Goal: Complete application form: Complete application form

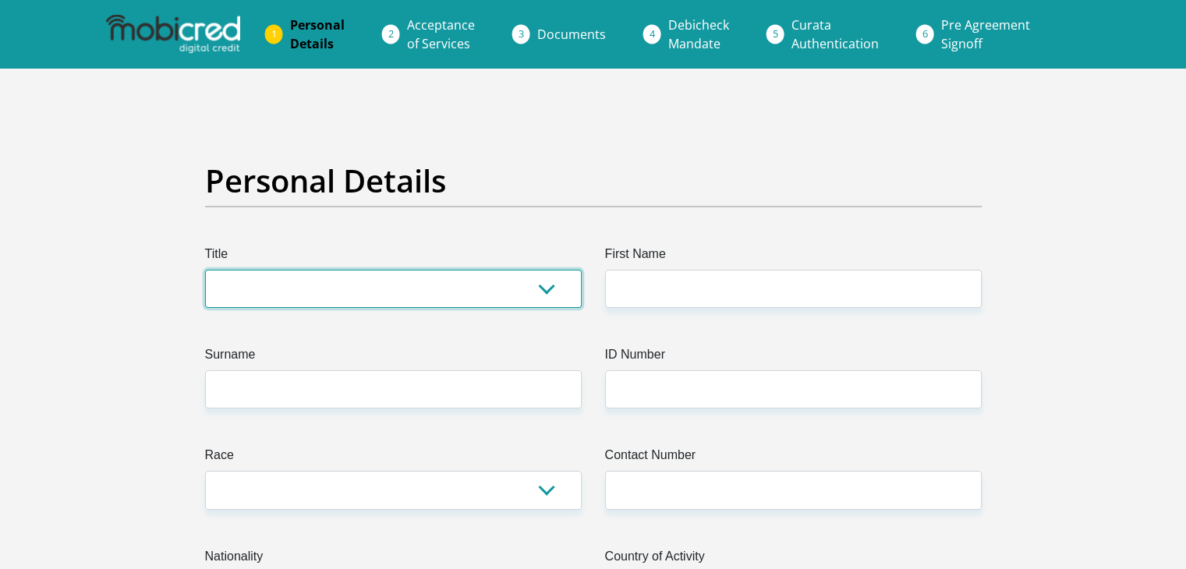
click at [234, 287] on select "Mr Ms Mrs Dr [PERSON_NAME]" at bounding box center [393, 289] width 377 height 38
select select "Ms"
click at [205, 270] on select "Mr Ms Mrs Dr [PERSON_NAME]" at bounding box center [393, 289] width 377 height 38
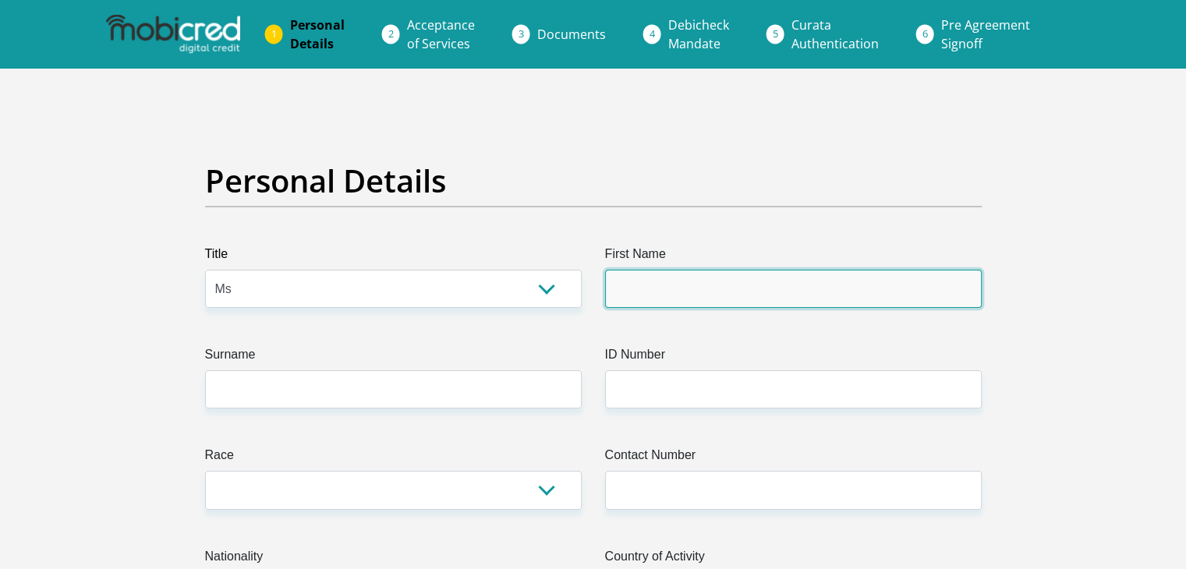
click at [645, 288] on input "First Name" at bounding box center [793, 289] width 377 height 38
type input "l"
type input "Lungiswa"
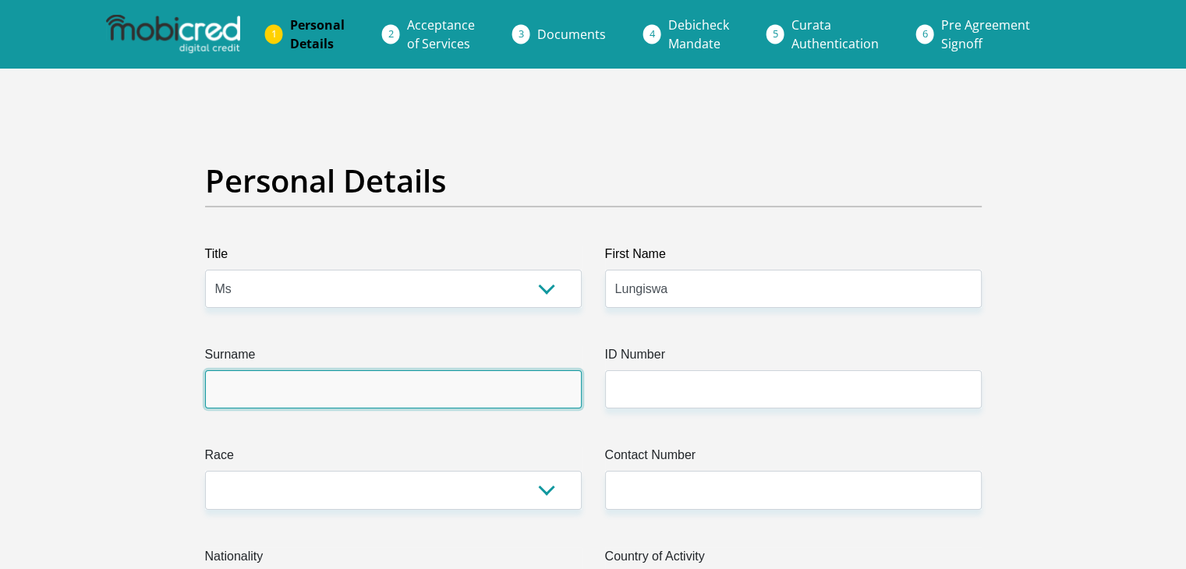
click at [415, 394] on input "Surname" at bounding box center [393, 389] width 377 height 38
type input "Khethani"
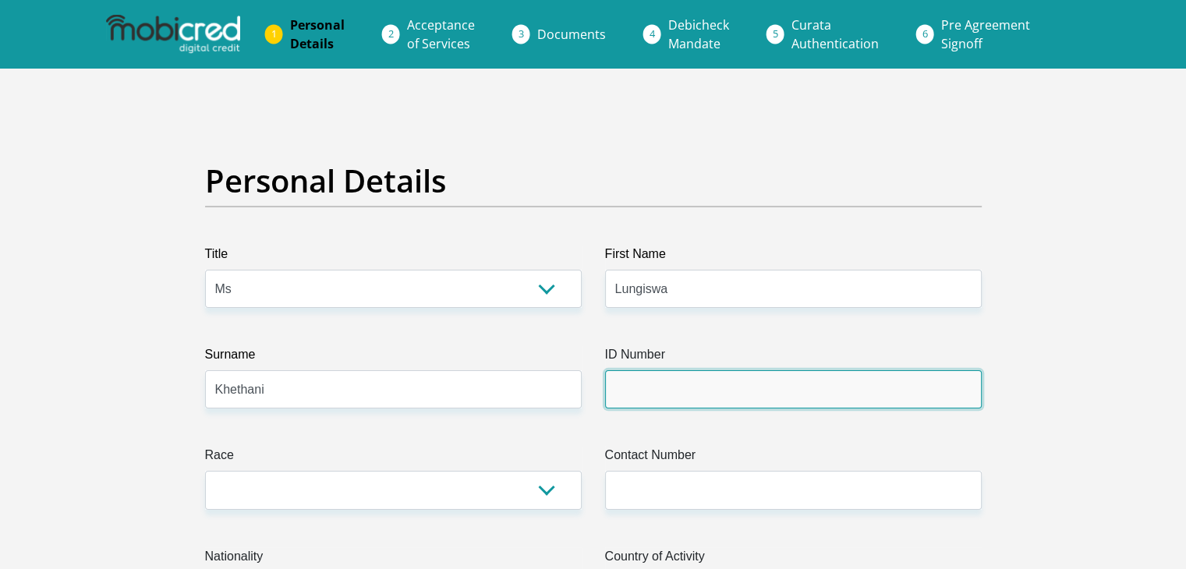
click at [643, 384] on input "ID Number" at bounding box center [793, 389] width 377 height 38
type input "8705140425089"
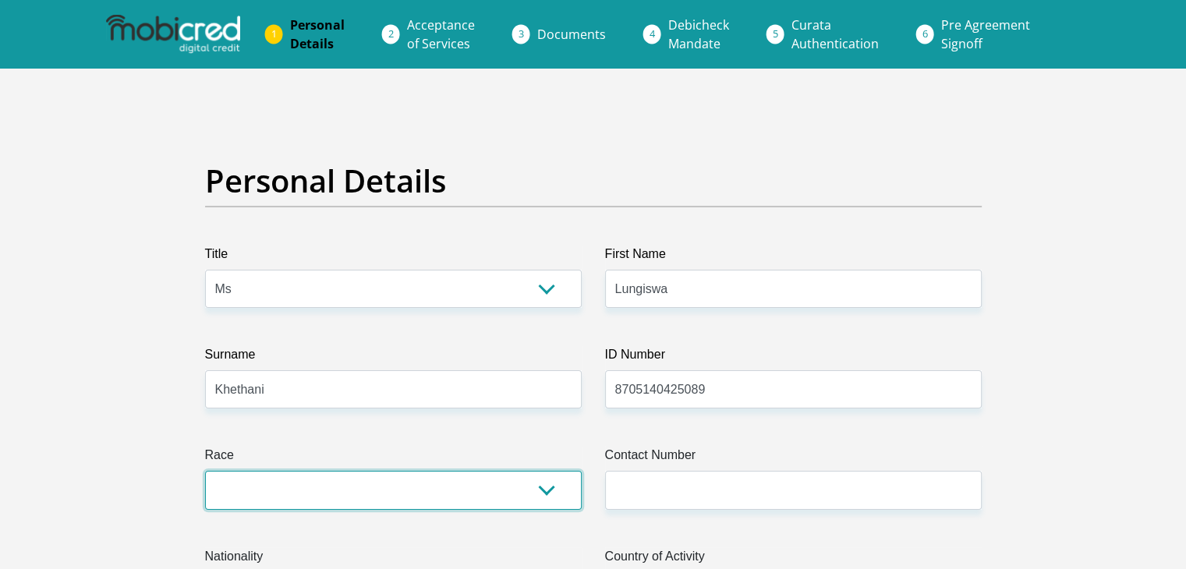
click at [471, 484] on select "Black Coloured Indian White Other" at bounding box center [393, 490] width 377 height 38
select select "1"
click at [205, 471] on select "Black Coloured Indian White Other" at bounding box center [393, 490] width 377 height 38
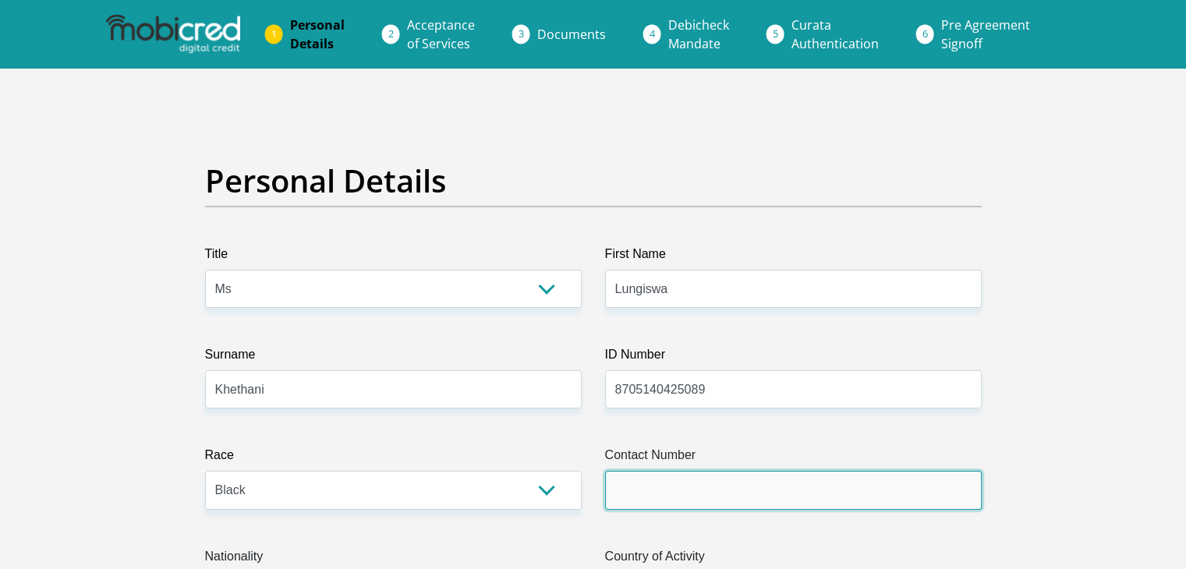
click at [642, 493] on input "Contact Number" at bounding box center [793, 490] width 377 height 38
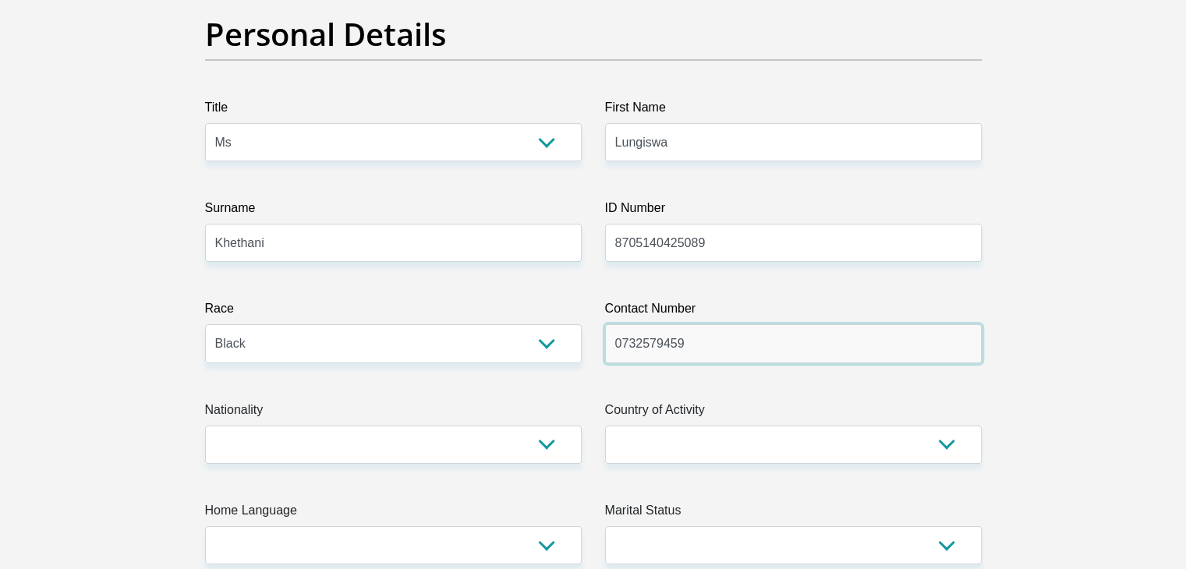
scroll to position [156, 0]
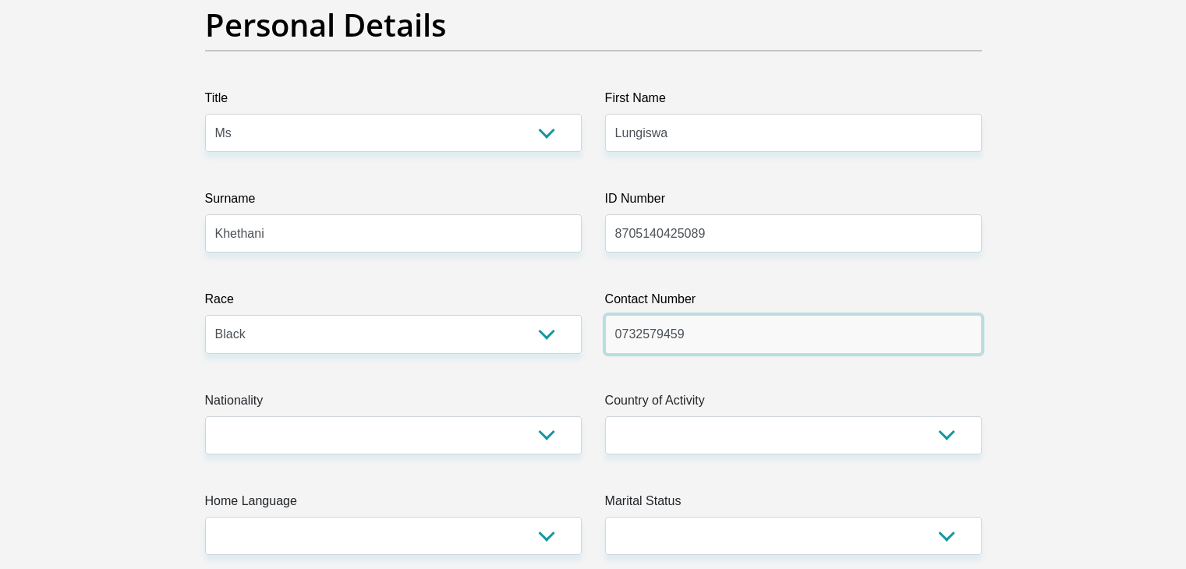
type input "0732579459"
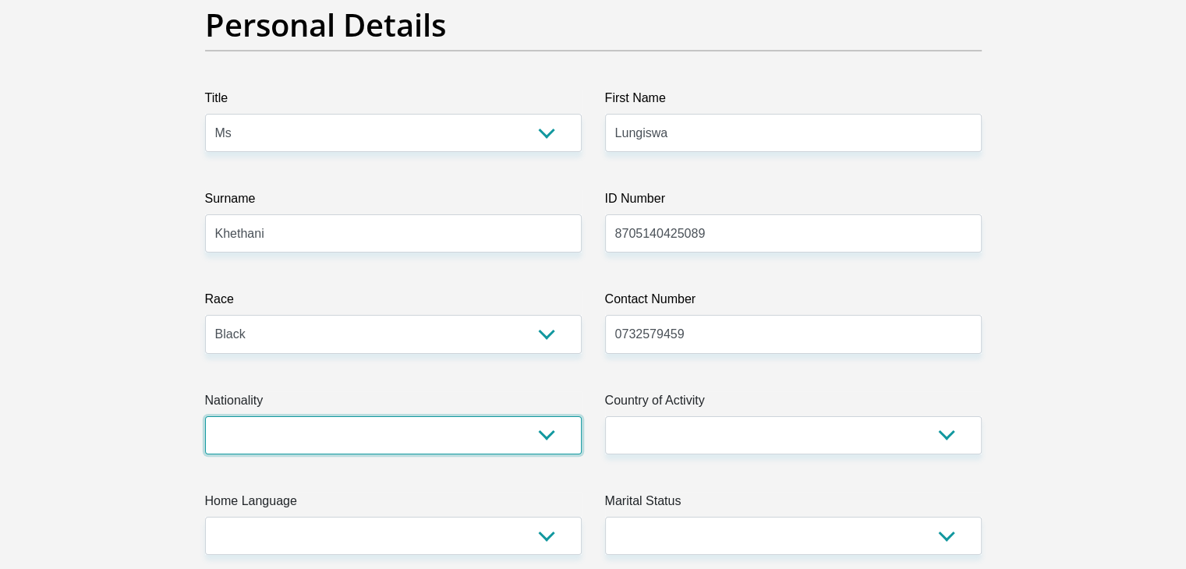
click at [544, 440] on select "[GEOGRAPHIC_DATA] [GEOGRAPHIC_DATA] [GEOGRAPHIC_DATA] [GEOGRAPHIC_DATA] [GEOGRA…" at bounding box center [393, 435] width 377 height 38
select select "ZAF"
click at [205, 416] on select "[GEOGRAPHIC_DATA] [GEOGRAPHIC_DATA] [GEOGRAPHIC_DATA] [GEOGRAPHIC_DATA] [GEOGRA…" at bounding box center [393, 435] width 377 height 38
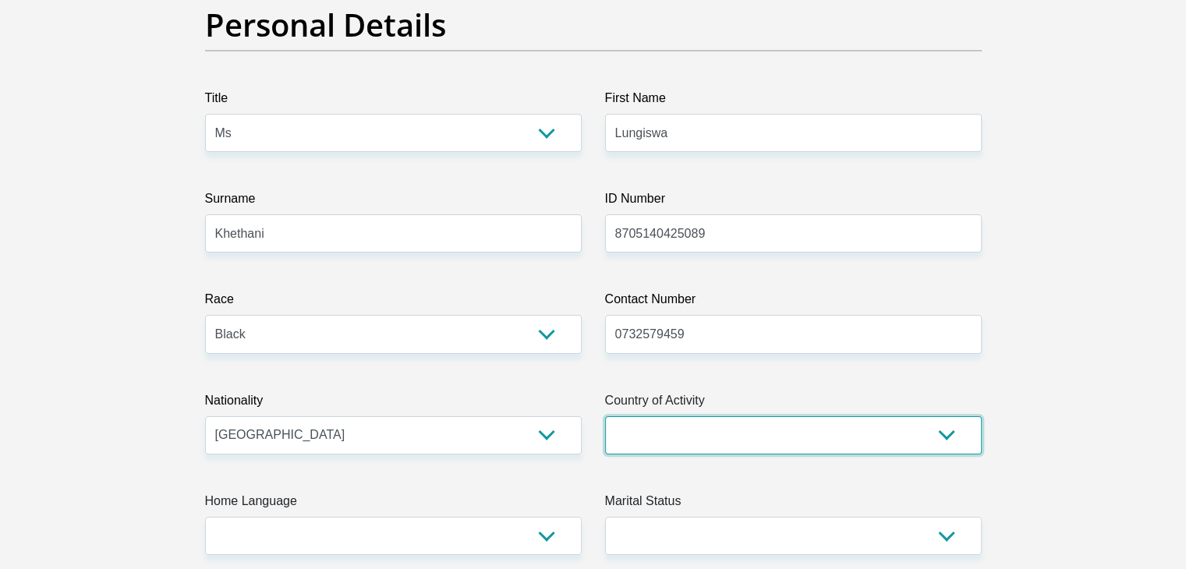
click at [941, 438] on select "[GEOGRAPHIC_DATA] [GEOGRAPHIC_DATA] [GEOGRAPHIC_DATA] [GEOGRAPHIC_DATA] [GEOGRA…" at bounding box center [793, 435] width 377 height 38
select select "ZAF"
click at [605, 416] on select "[GEOGRAPHIC_DATA] [GEOGRAPHIC_DATA] [GEOGRAPHIC_DATA] [GEOGRAPHIC_DATA] [GEOGRA…" at bounding box center [793, 435] width 377 height 38
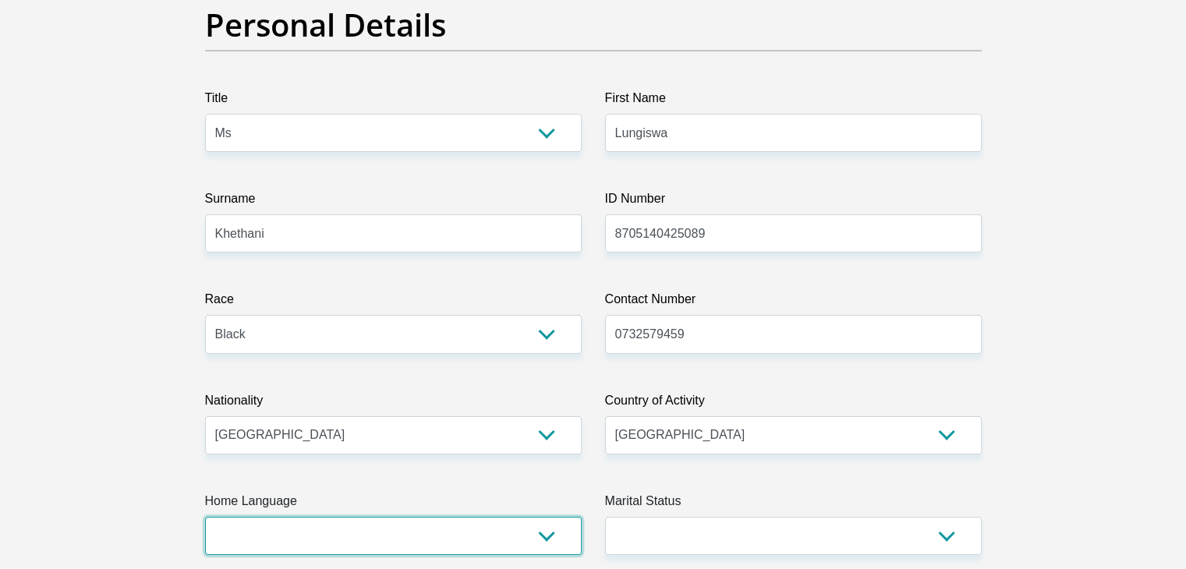
click at [550, 540] on select "Afrikaans English Sepedi South Ndebele Southern Sotho Swati Tsonga Tswana Venda…" at bounding box center [393, 536] width 377 height 38
select select "xho"
click at [205, 517] on select "Afrikaans English Sepedi South Ndebele Southern Sotho Swati Tsonga Tswana Venda…" at bounding box center [393, 536] width 377 height 38
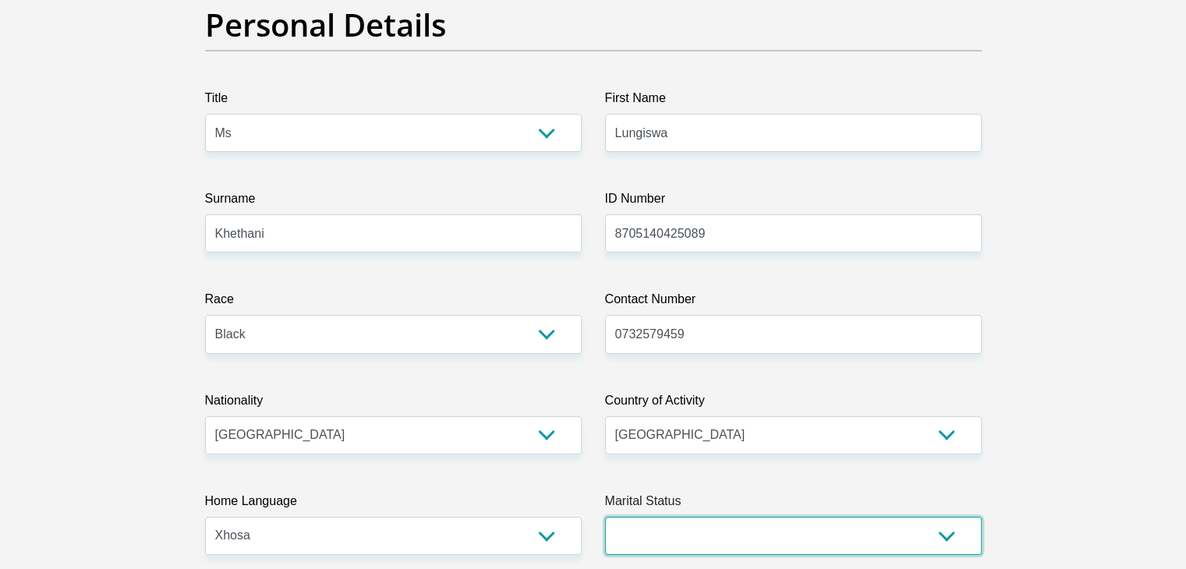
click at [940, 532] on select "Married ANC Single Divorced Widowed Married COP or Customary Law" at bounding box center [793, 536] width 377 height 38
select select "2"
click at [605, 517] on select "Married ANC Single Divorced Widowed Married COP or Customary Law" at bounding box center [793, 536] width 377 height 38
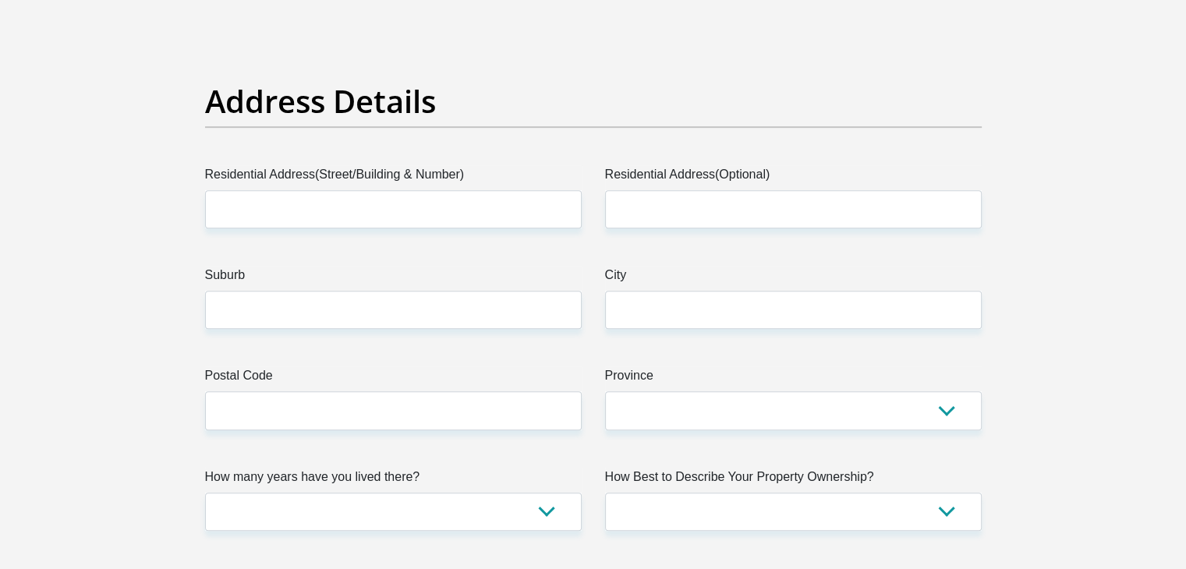
scroll to position [727, 0]
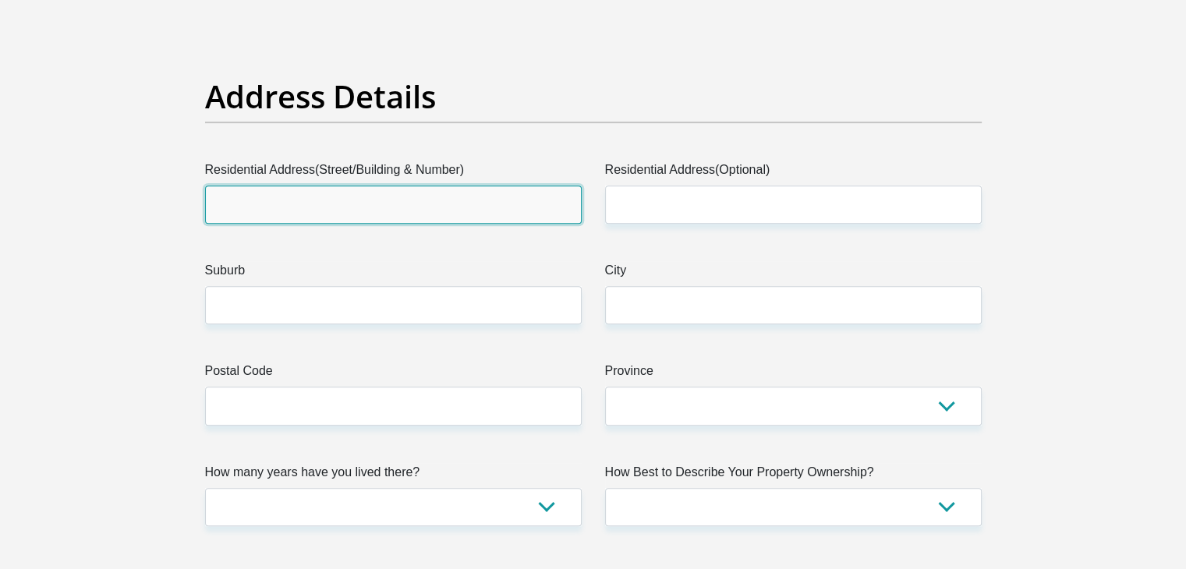
click at [306, 208] on input "Residential Address(Street/Building & Number)" at bounding box center [393, 205] width 377 height 38
type input "[STREET_ADDRESS]"
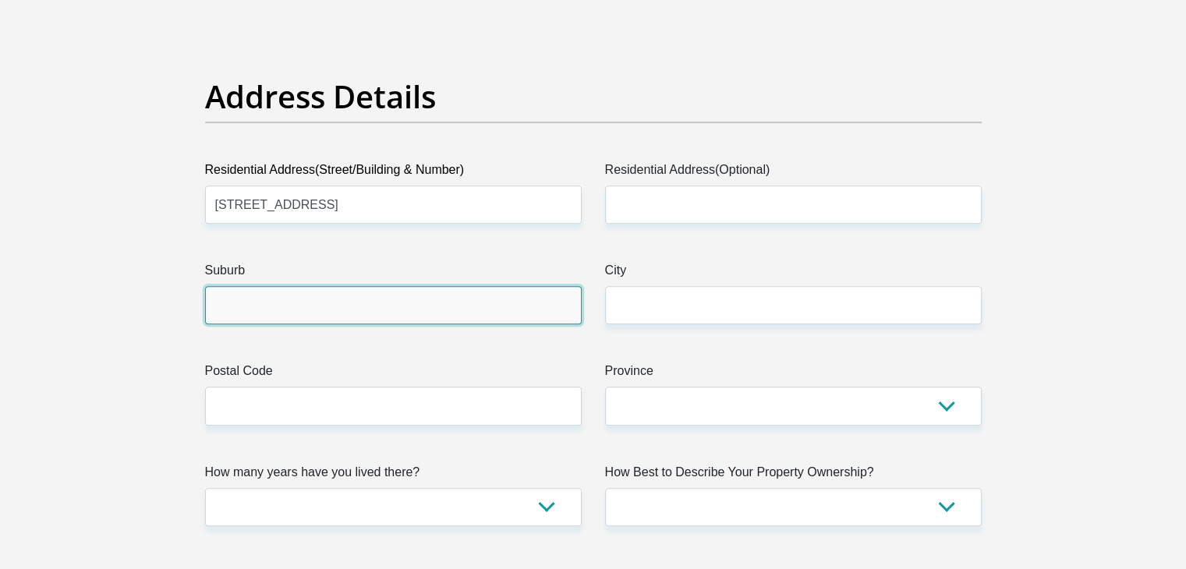
click at [228, 295] on input "Suburb" at bounding box center [393, 305] width 377 height 38
type input "[PERSON_NAME]"
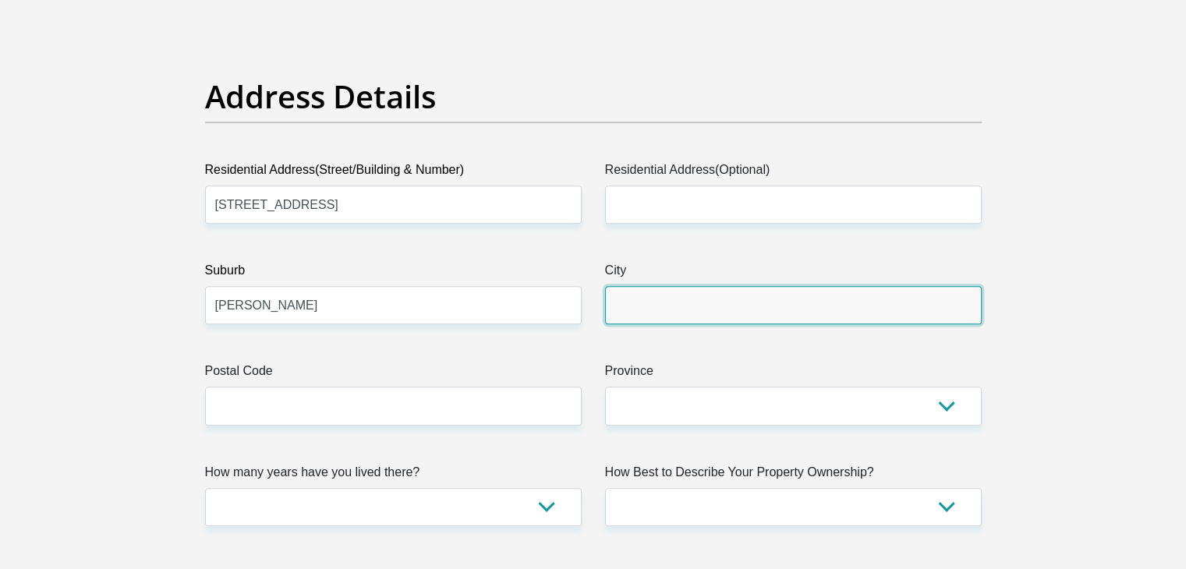
click at [671, 307] on input "City" at bounding box center [793, 305] width 377 height 38
type input "[GEOGRAPHIC_DATA]"
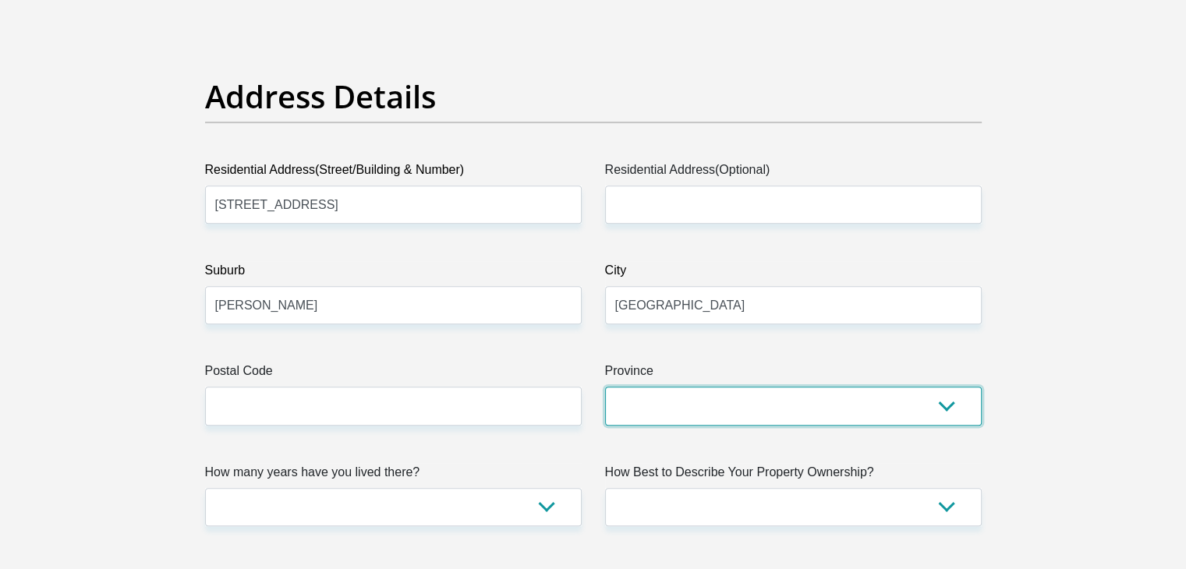
click at [792, 406] on select "Eastern Cape Free State [GEOGRAPHIC_DATA] [GEOGRAPHIC_DATA][DATE] [GEOGRAPHIC_D…" at bounding box center [793, 406] width 377 height 38
select select "Western Cape"
click at [605, 387] on select "Eastern Cape Free State [GEOGRAPHIC_DATA] [GEOGRAPHIC_DATA][DATE] [GEOGRAPHIC_D…" at bounding box center [793, 406] width 377 height 38
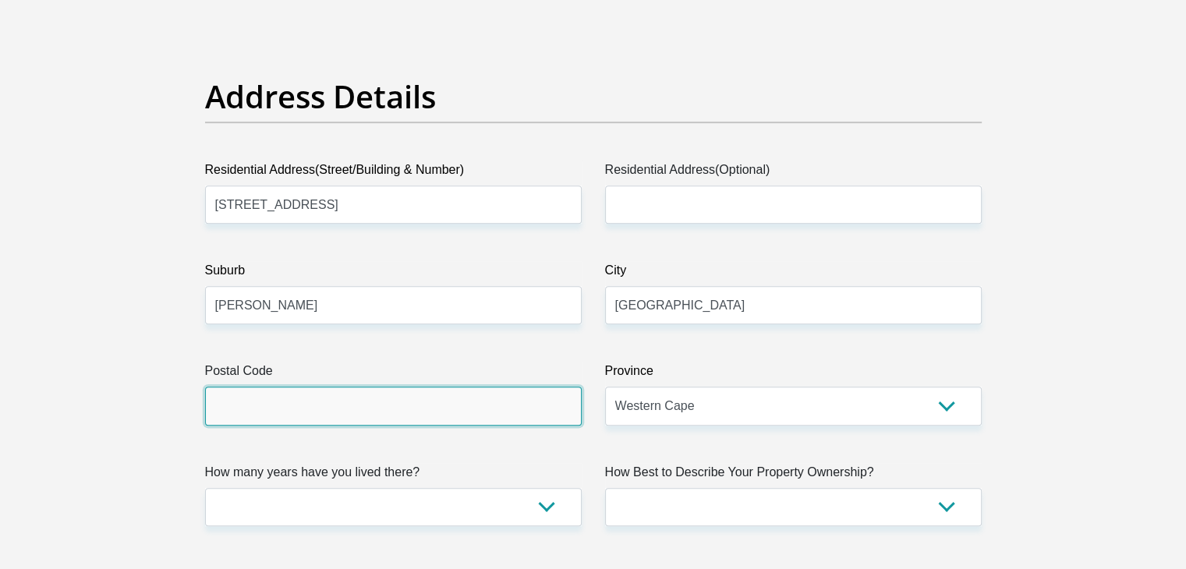
click at [551, 402] on input "Postal Code" at bounding box center [393, 406] width 377 height 38
type input "7785"
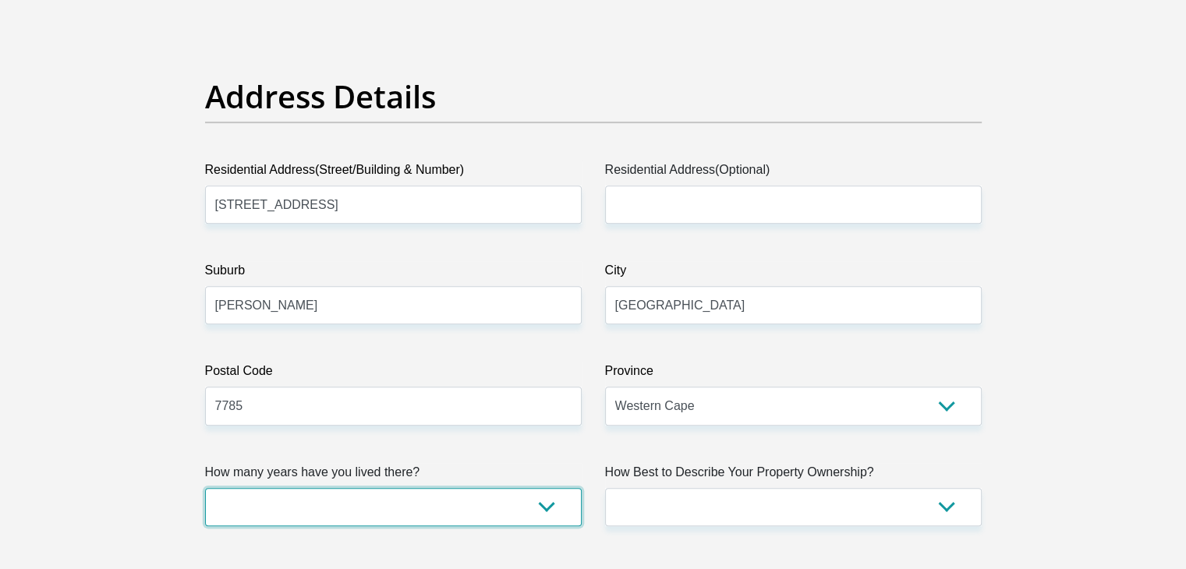
click at [546, 510] on select "less than 1 year 1-3 years 3-5 years 5+ years" at bounding box center [393, 507] width 377 height 38
select select "5"
click at [205, 488] on select "less than 1 year 1-3 years 3-5 years 5+ years" at bounding box center [393, 507] width 377 height 38
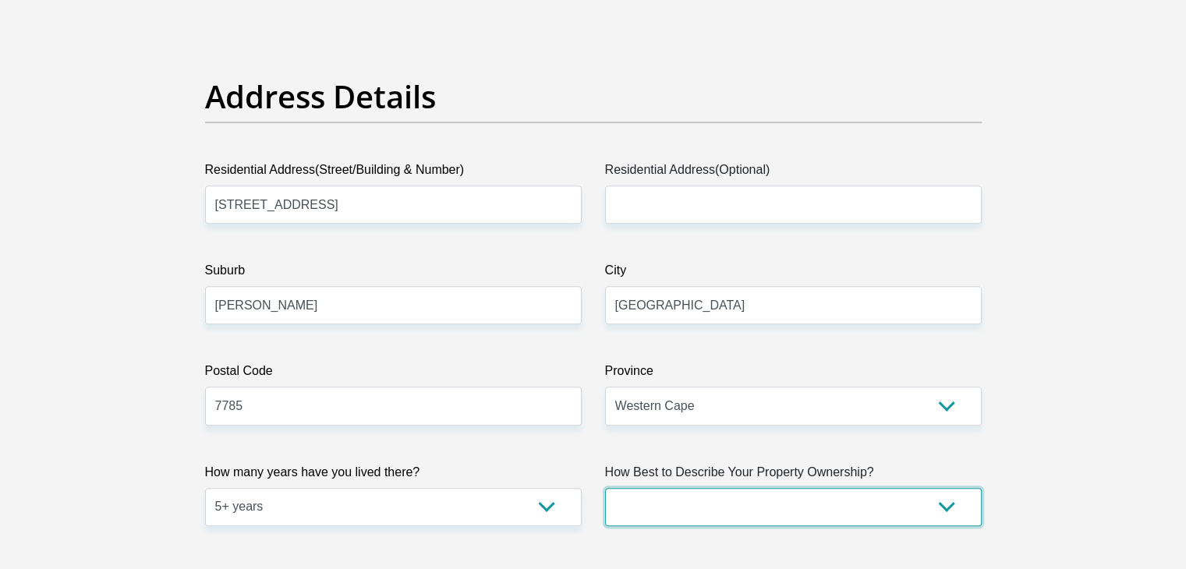
click at [943, 505] on select "Owned Rented Family Owned Company Dwelling" at bounding box center [793, 507] width 377 height 38
select select "parents"
click at [605, 488] on select "Owned Rented Family Owned Company Dwelling" at bounding box center [793, 507] width 377 height 38
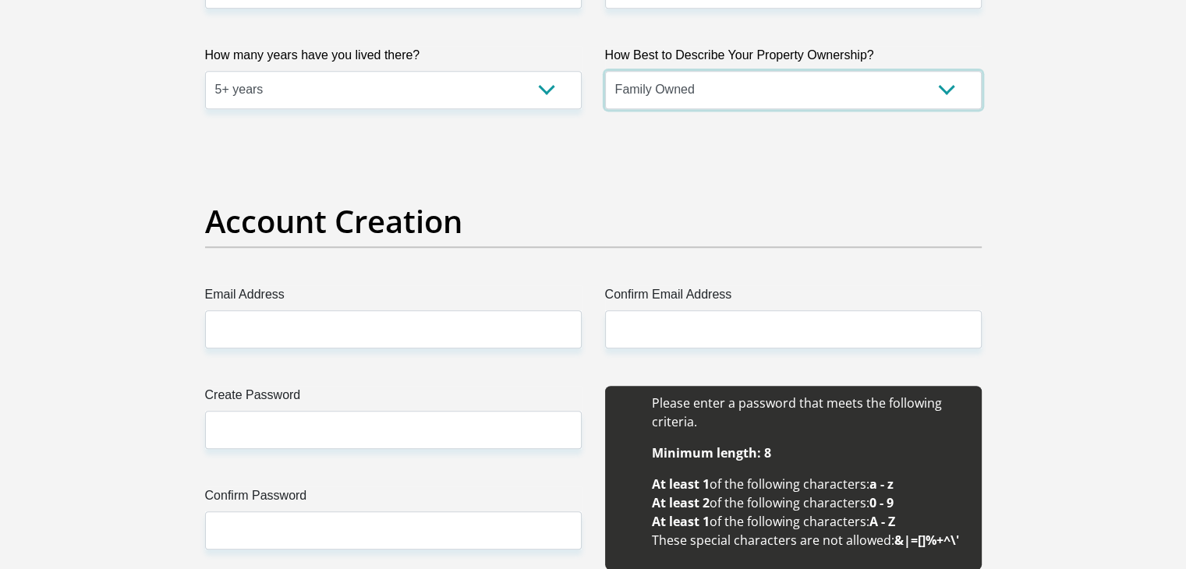
scroll to position [1175, 0]
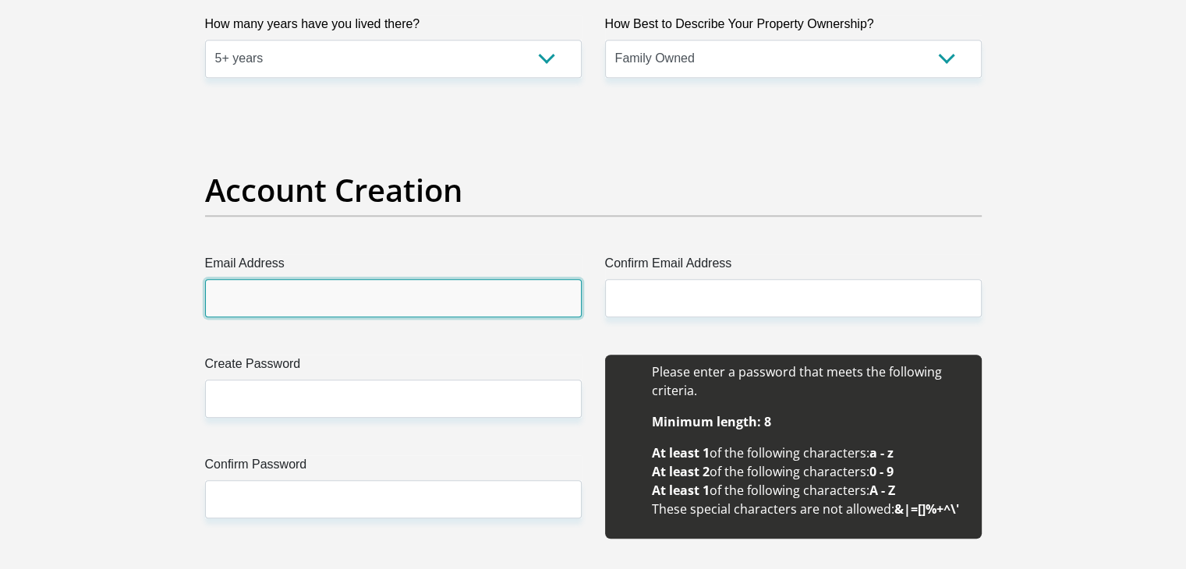
click at [468, 295] on input "Email Address" at bounding box center [393, 298] width 377 height 38
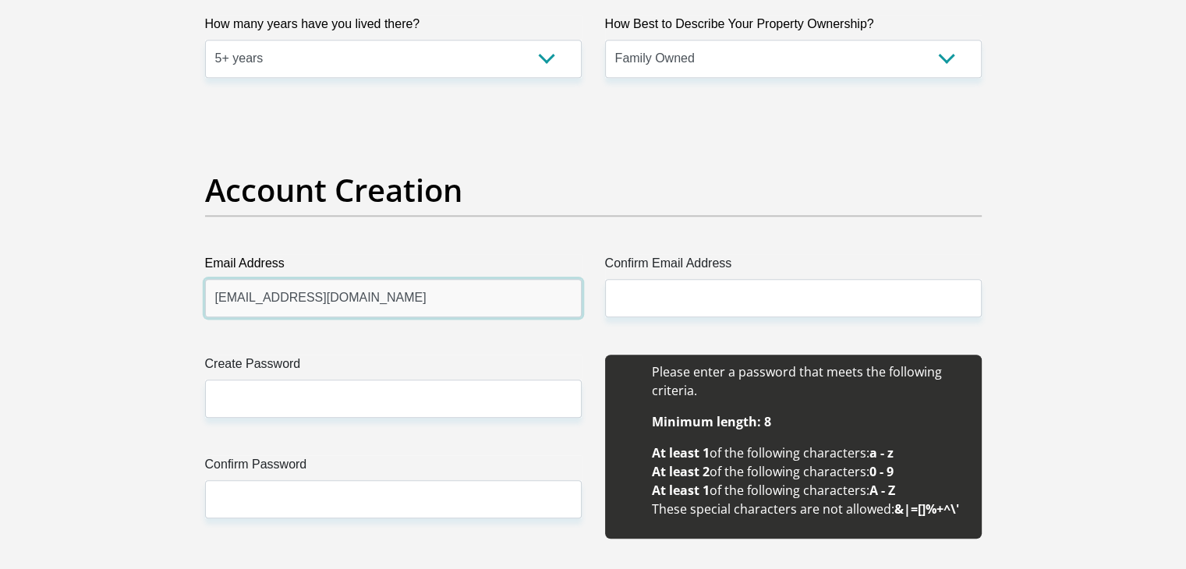
type input "[EMAIL_ADDRESS][DOMAIN_NAME]"
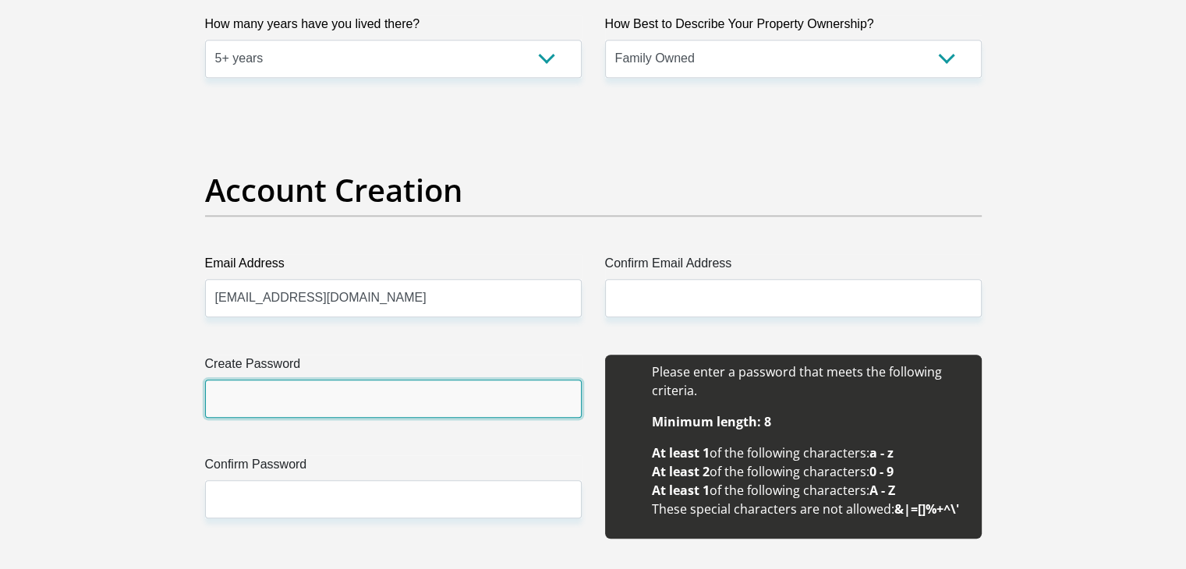
click at [440, 405] on input "Create Password" at bounding box center [393, 399] width 377 height 38
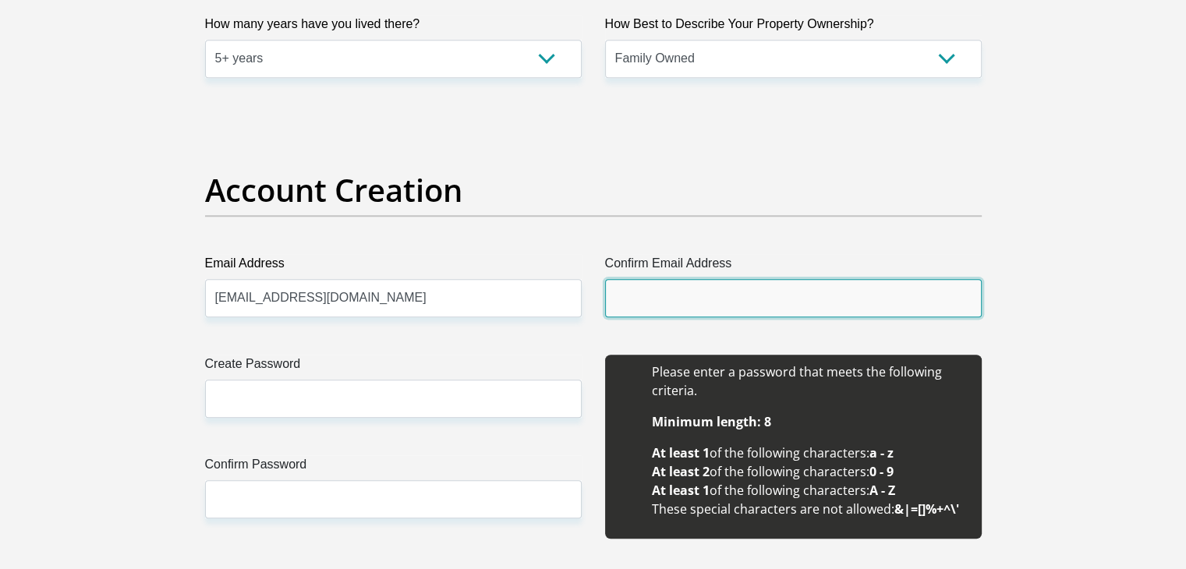
click at [618, 306] on input "Confirm Email Address" at bounding box center [793, 298] width 377 height 38
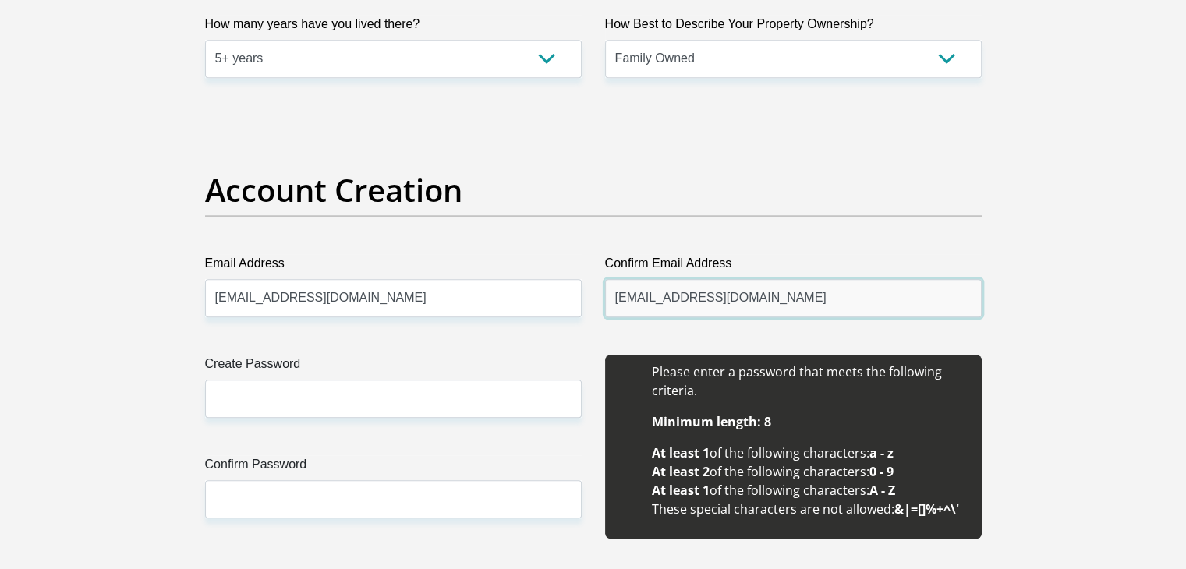
type input "[EMAIL_ADDRESS][DOMAIN_NAME]"
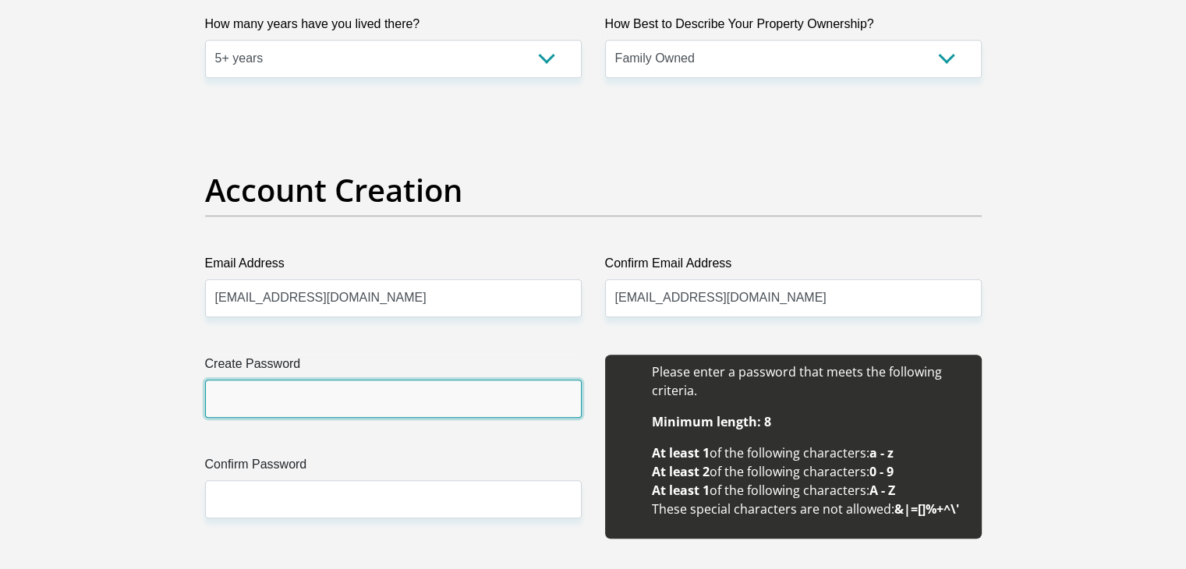
click at [410, 399] on input "Create Password" at bounding box center [393, 399] width 377 height 38
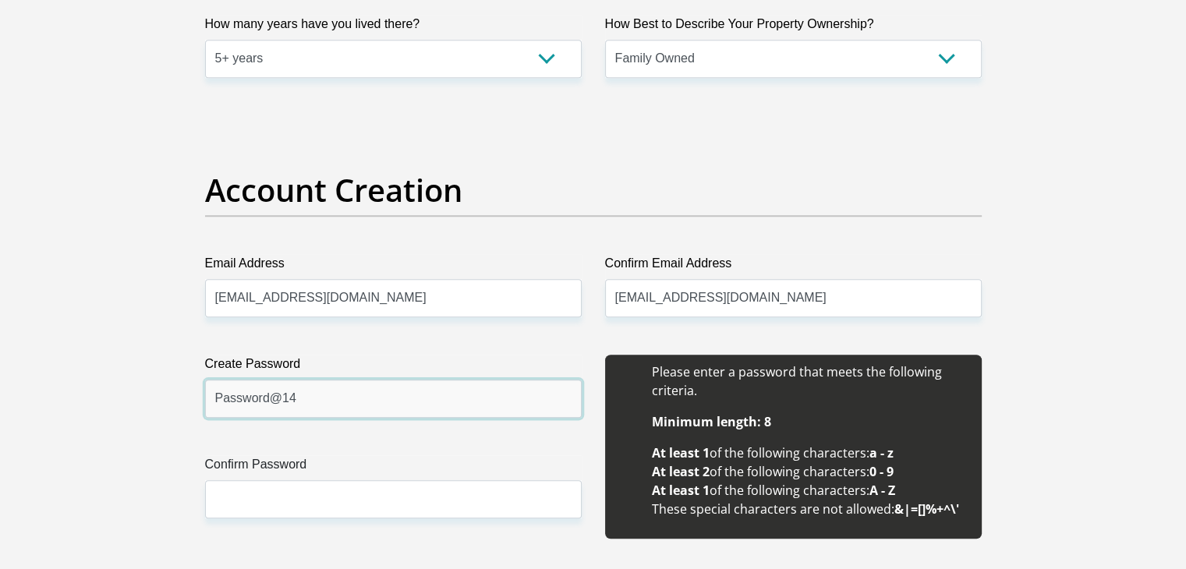
type input "Password@14"
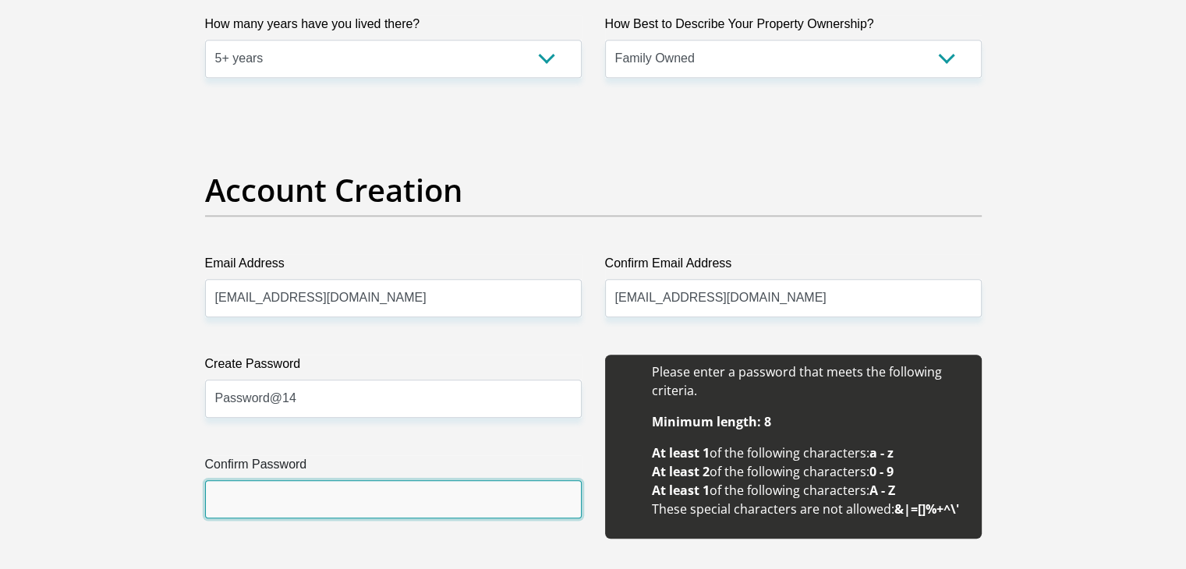
click at [403, 506] on input "Confirm Password" at bounding box center [393, 499] width 377 height 38
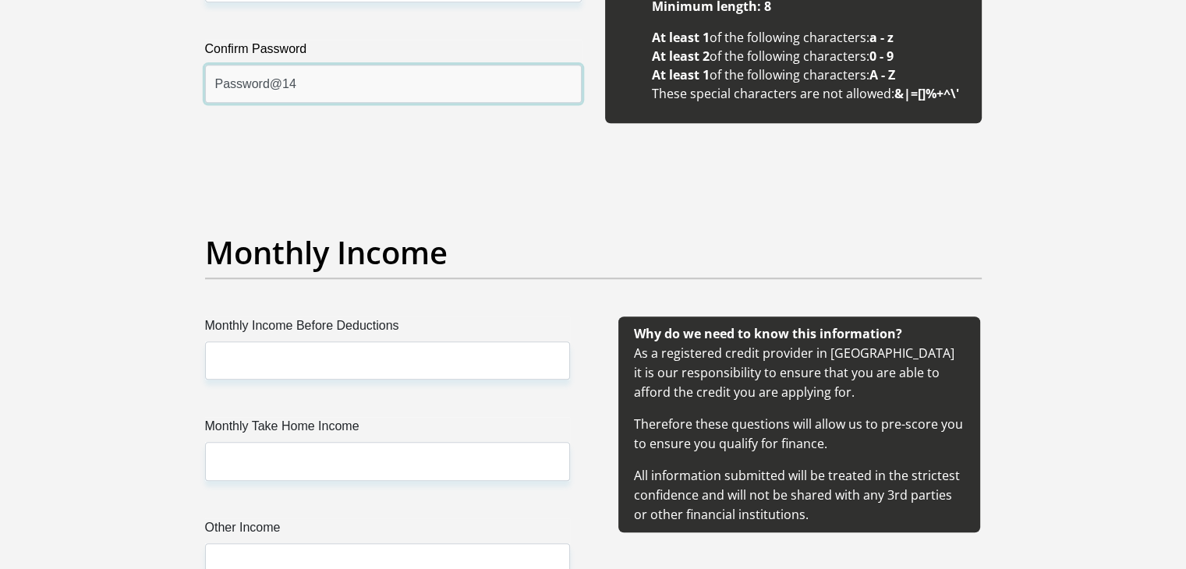
scroll to position [1621, 0]
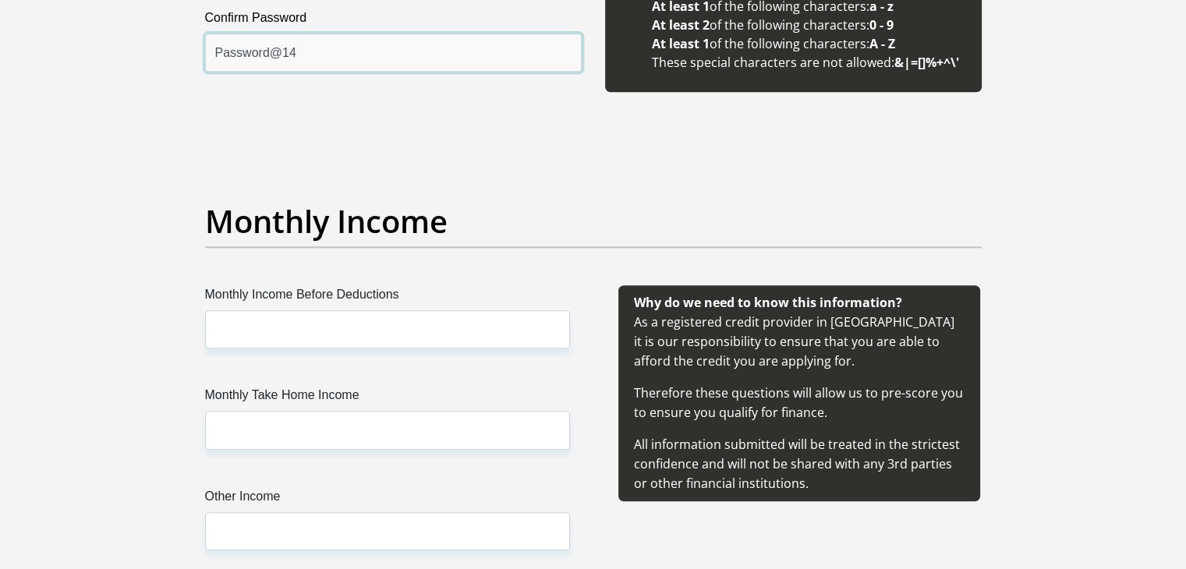
type input "Password@14"
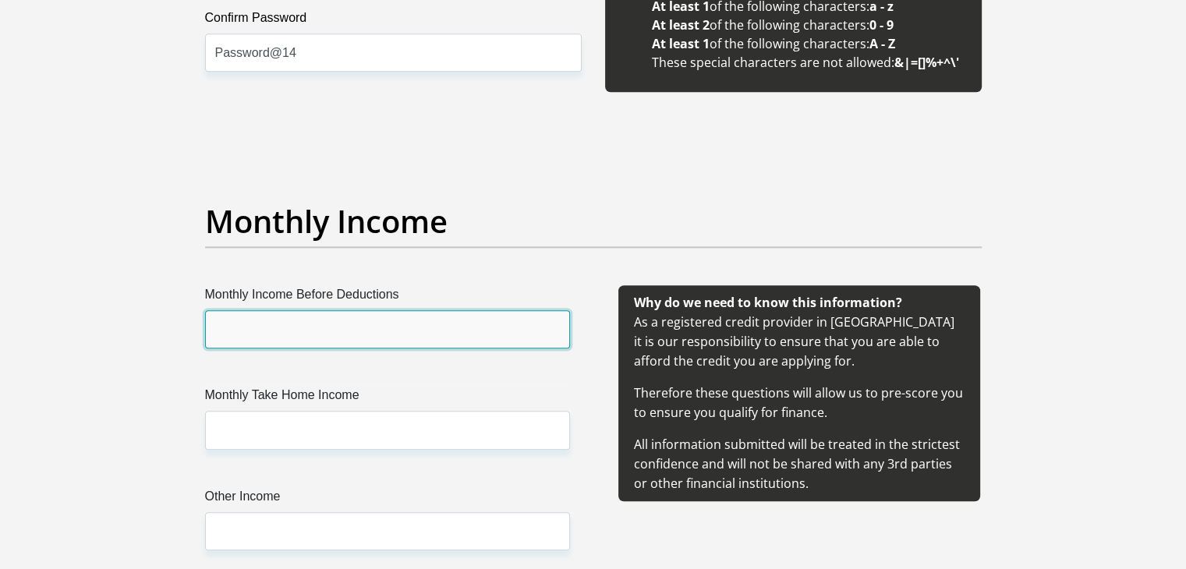
click at [409, 325] on input "Monthly Income Before Deductions" at bounding box center [387, 329] width 365 height 38
type input "23351"
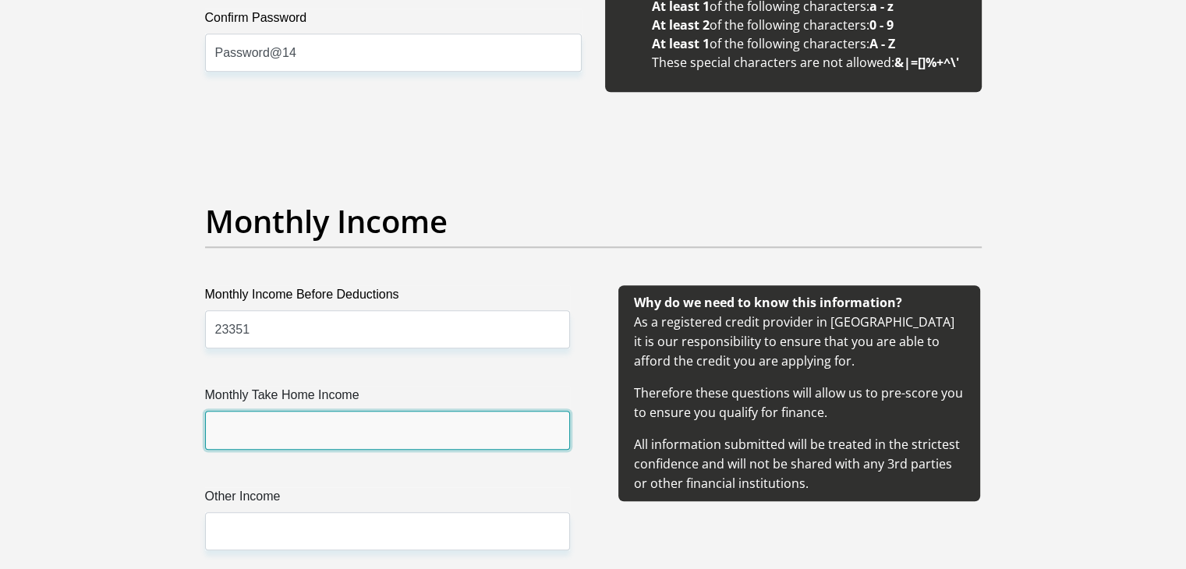
click at [279, 433] on input "Monthly Take Home Income" at bounding box center [387, 430] width 365 height 38
type input "20277"
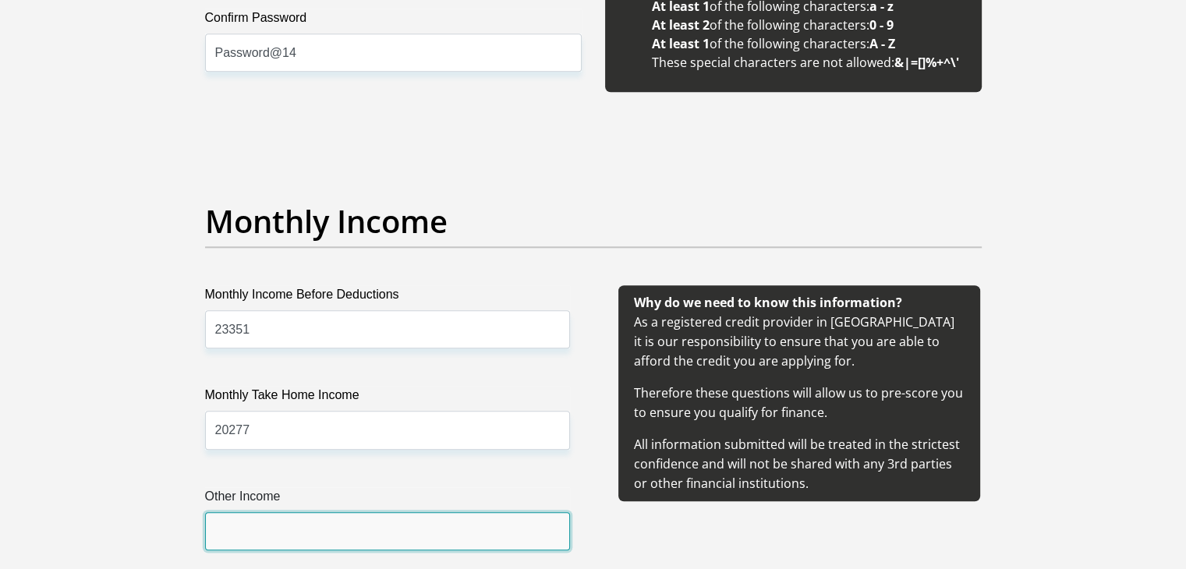
click at [496, 524] on input "Other Income" at bounding box center [387, 531] width 365 height 38
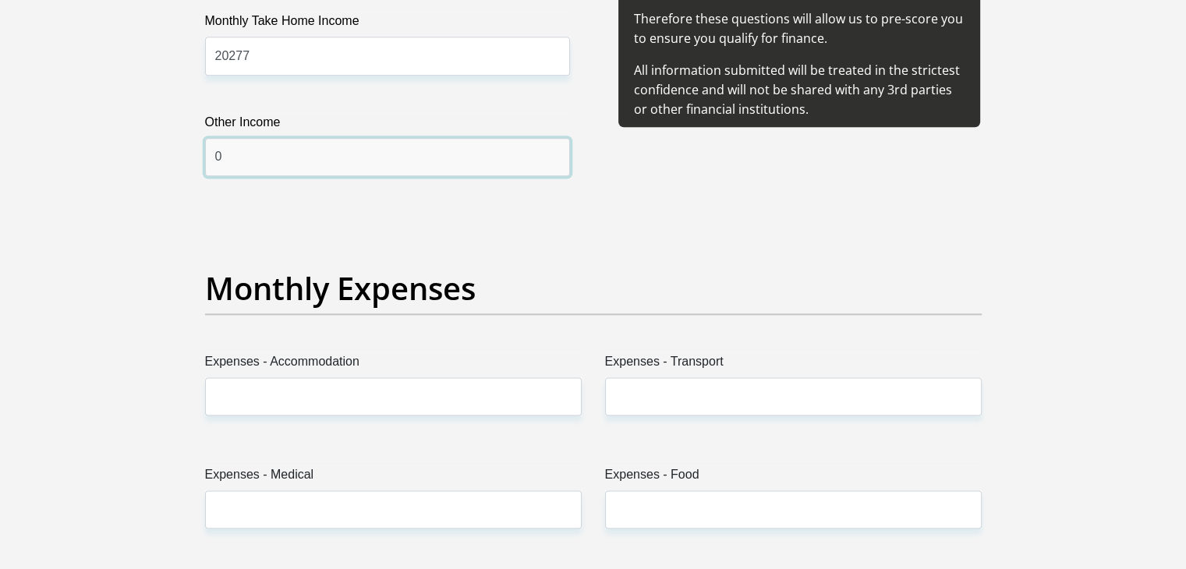
scroll to position [2027, 0]
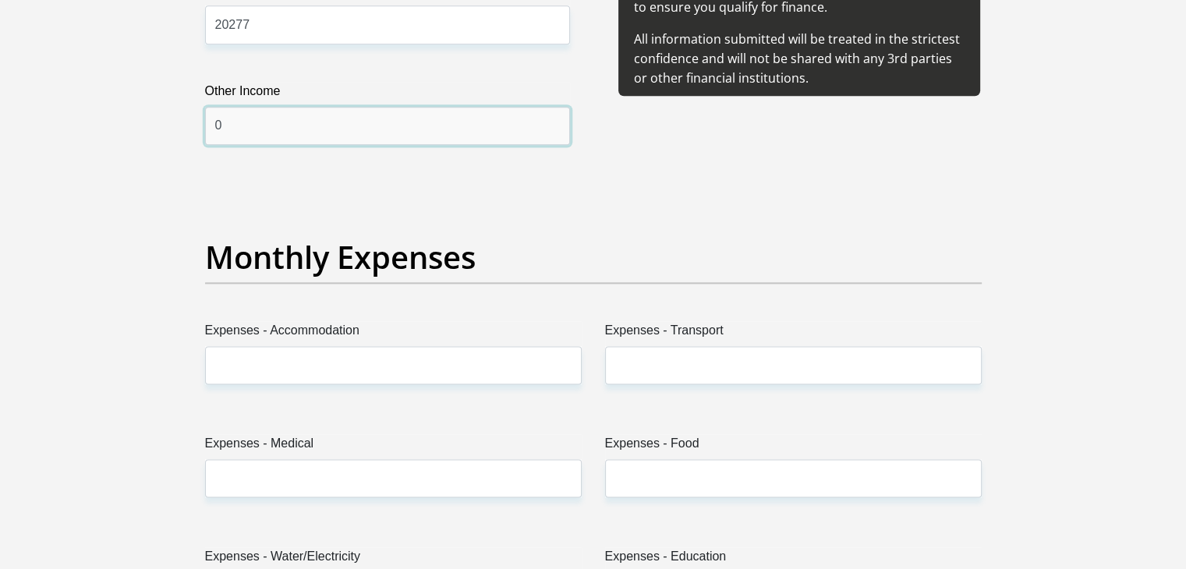
type input "0"
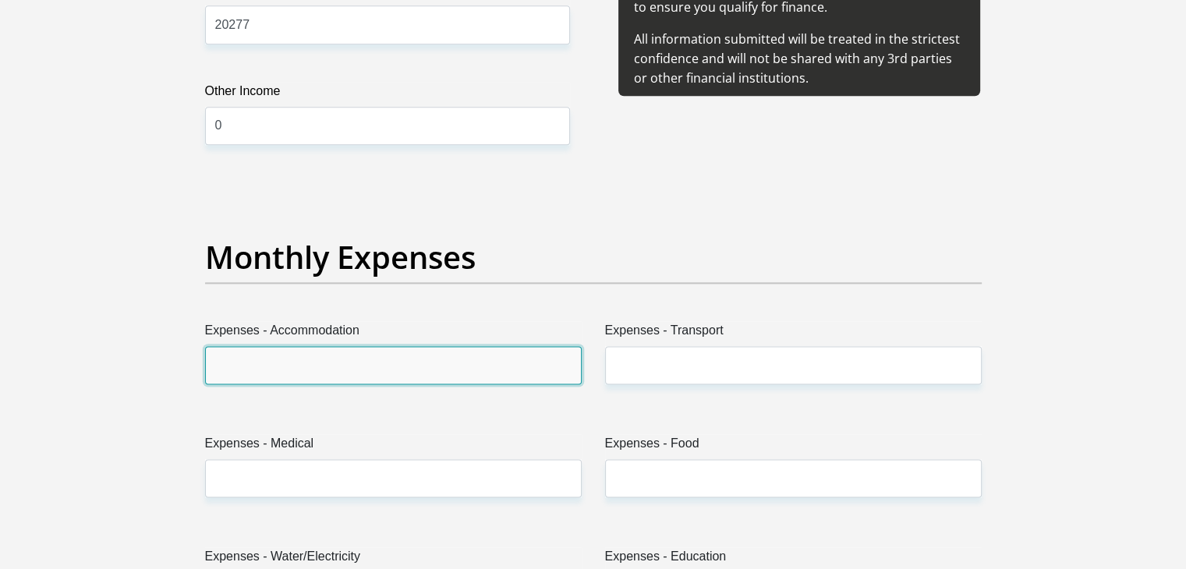
click at [409, 352] on input "Expenses - Accommodation" at bounding box center [393, 365] width 377 height 38
type input "0"
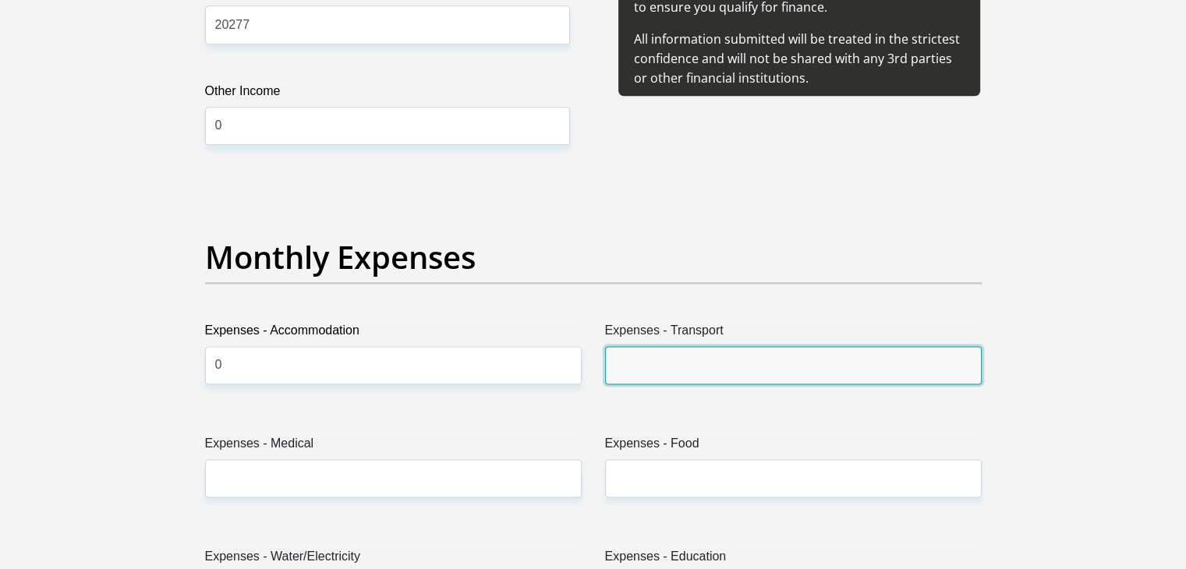
click at [617, 366] on input "Expenses - Transport" at bounding box center [793, 365] width 377 height 38
type input "1000"
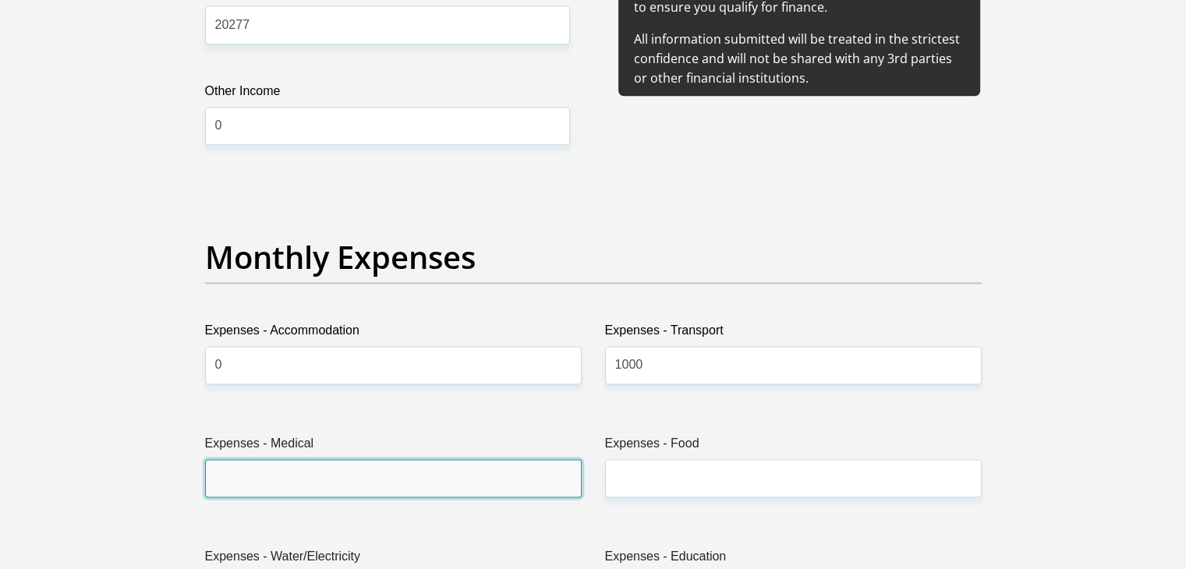
click at [390, 473] on input "Expenses - Medical" at bounding box center [393, 478] width 377 height 38
type input "0"
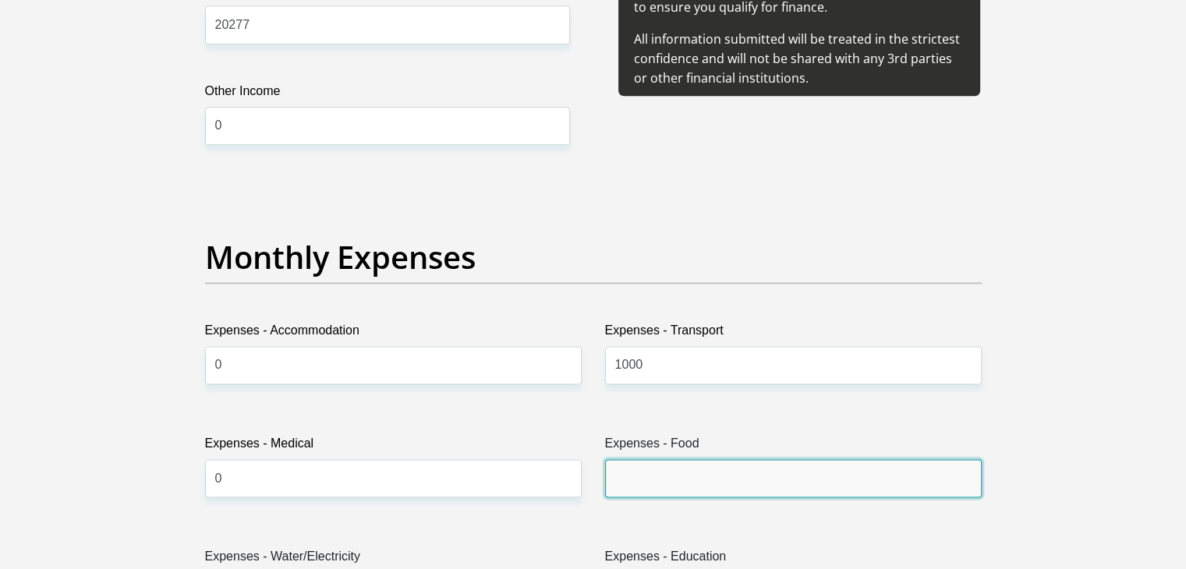
click at [623, 480] on input "Expenses - Food" at bounding box center [793, 478] width 377 height 38
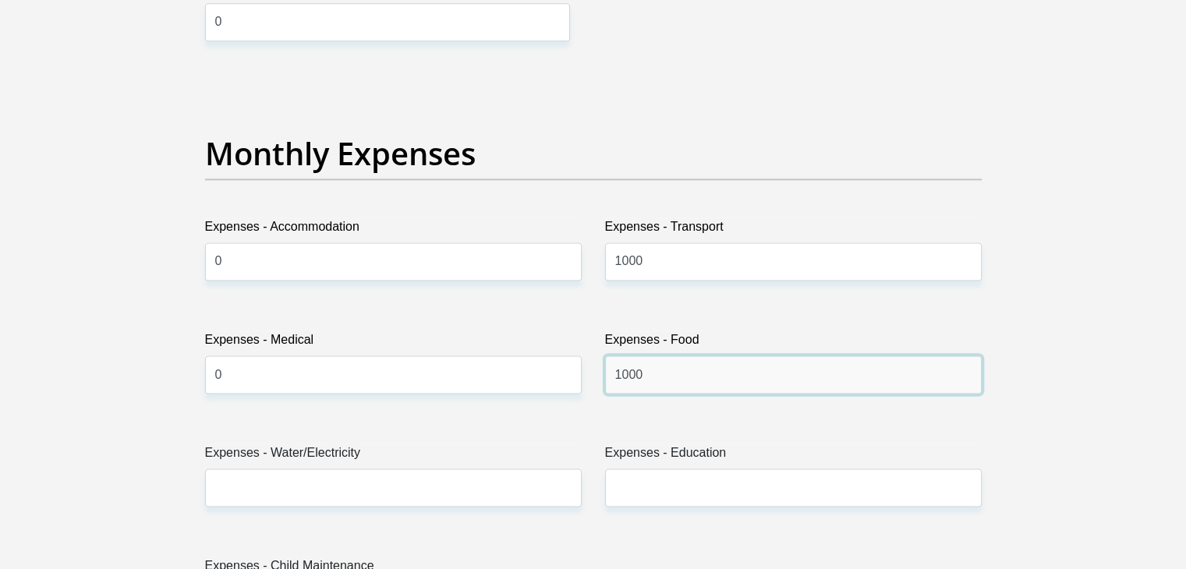
scroll to position [2162, 0]
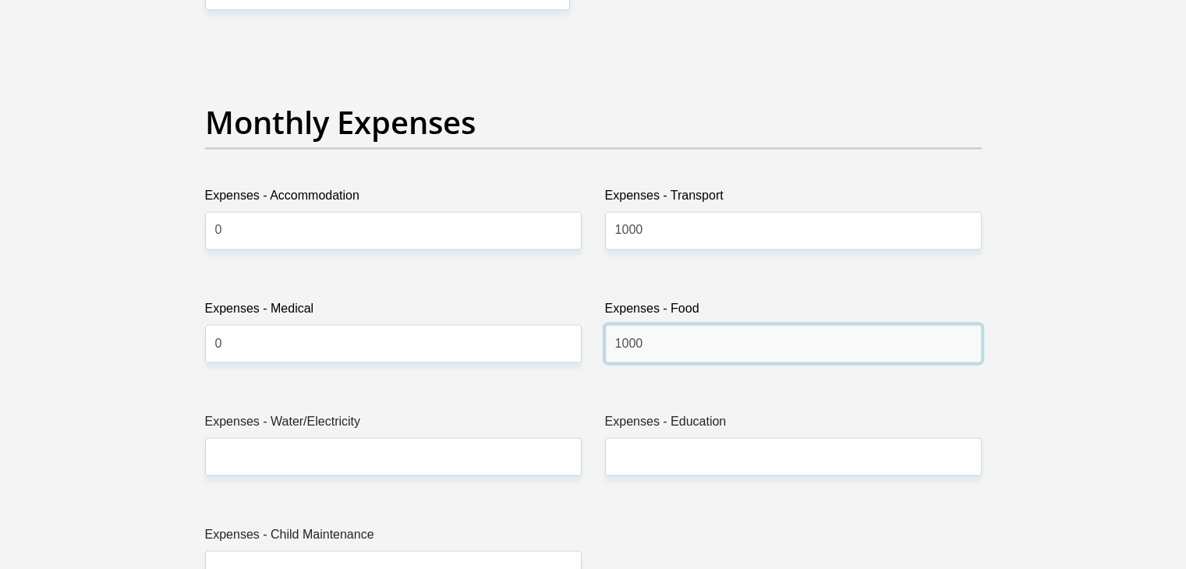
type input "1000"
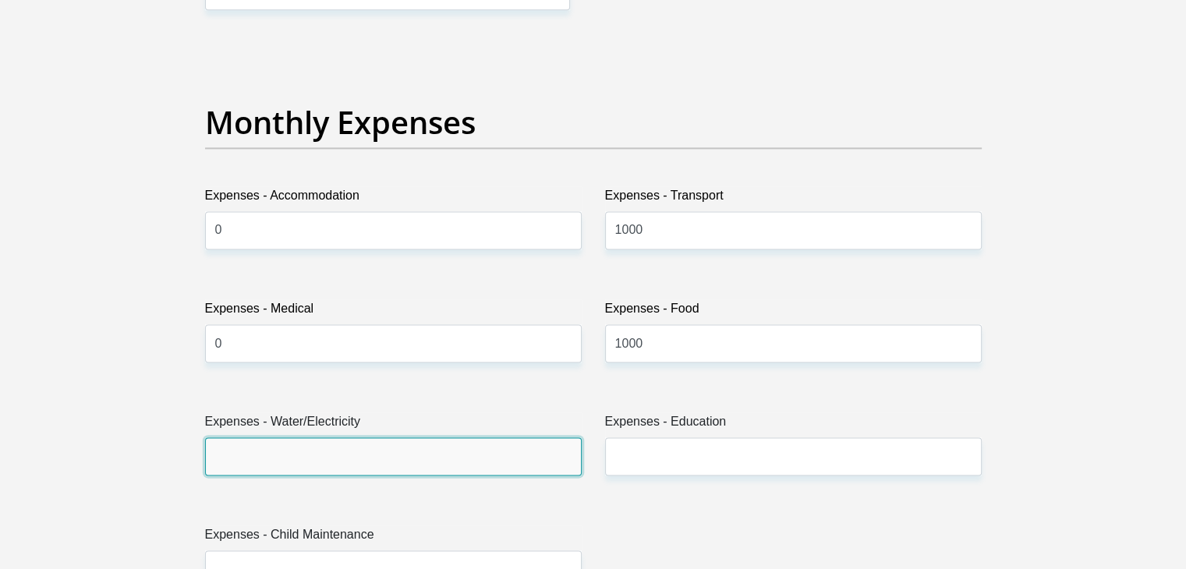
click at [483, 444] on input "Expenses - Water/Electricity" at bounding box center [393, 456] width 377 height 38
type input "0"
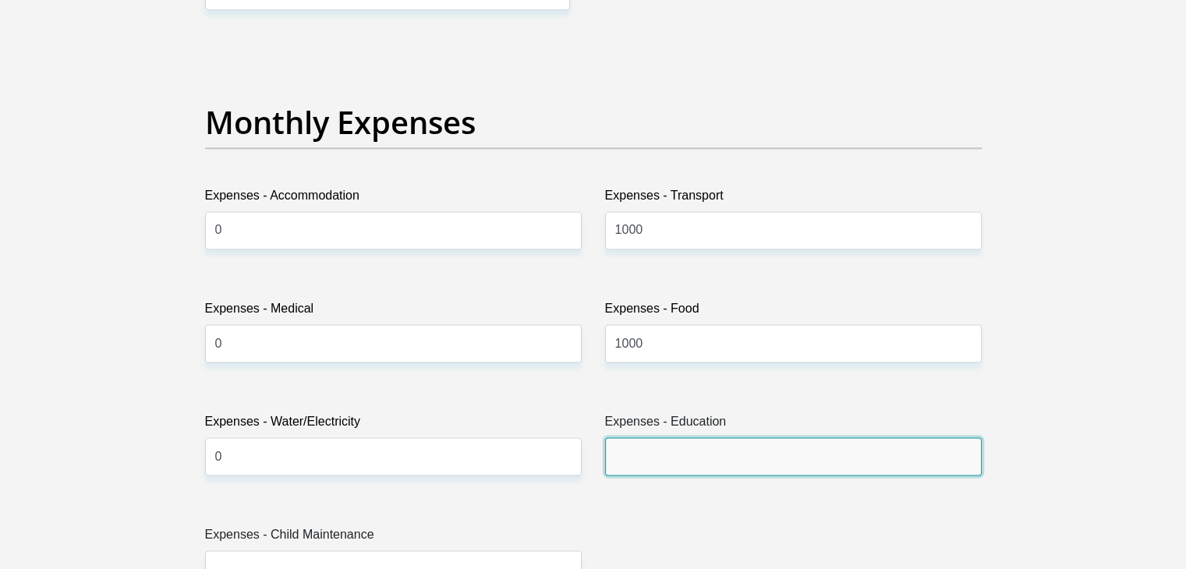
click at [625, 453] on input "Expenses - Education" at bounding box center [793, 456] width 377 height 38
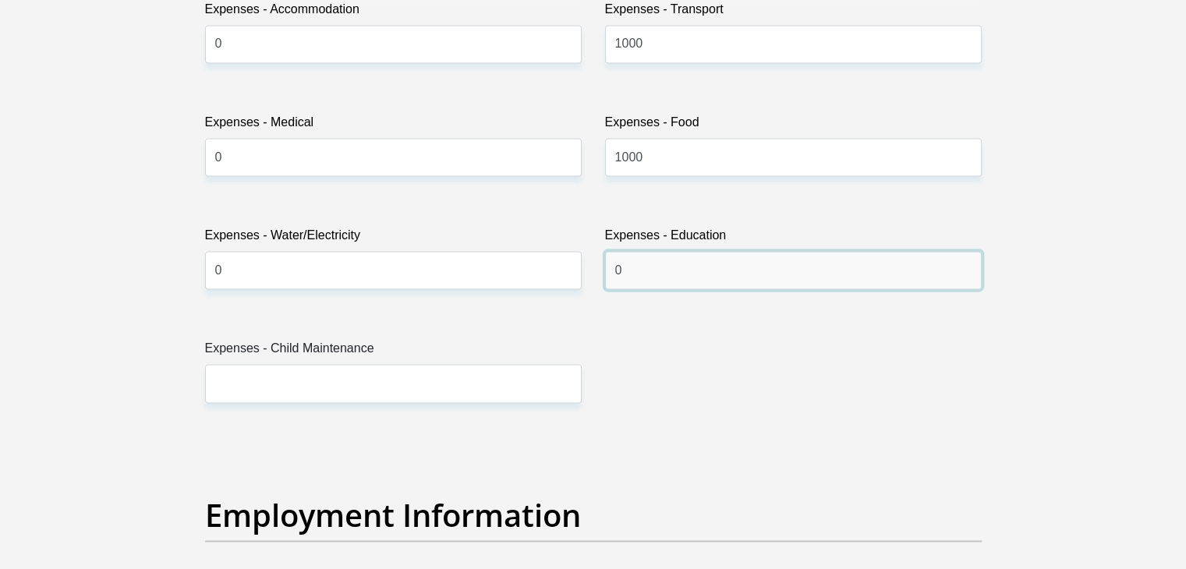
scroll to position [2349, 0]
type input "0"
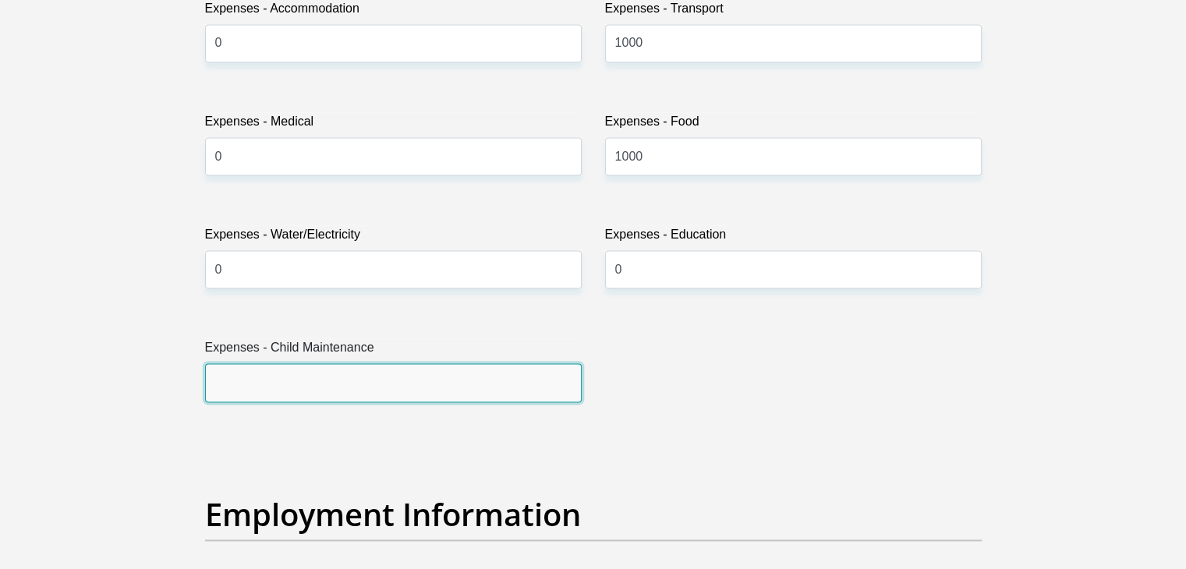
click at [398, 378] on input "Expenses - Child Maintenance" at bounding box center [393, 382] width 377 height 38
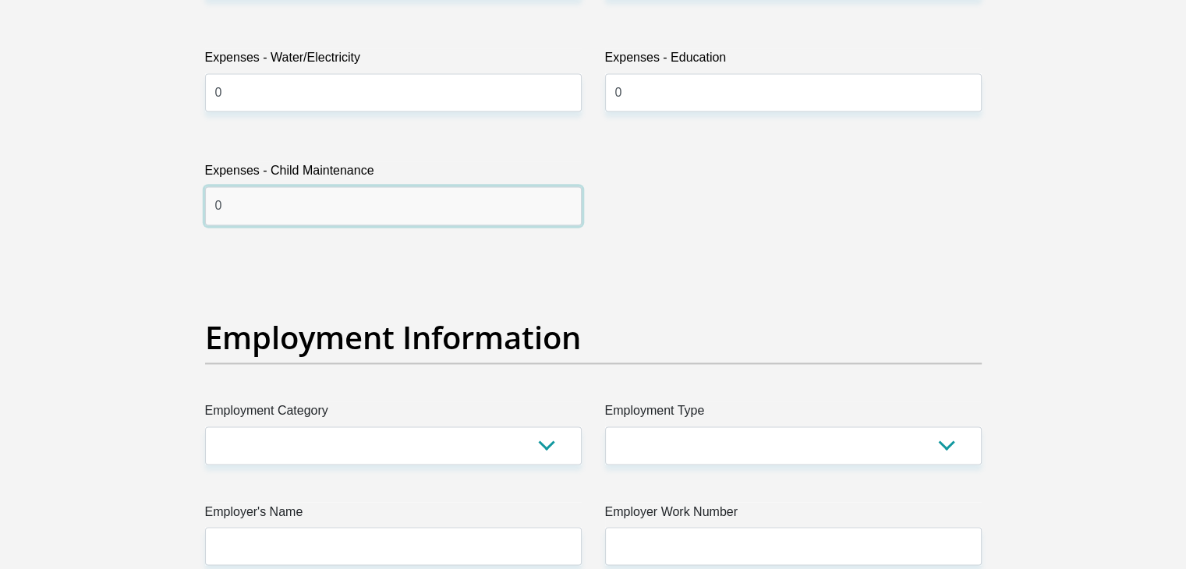
scroll to position [2671, 0]
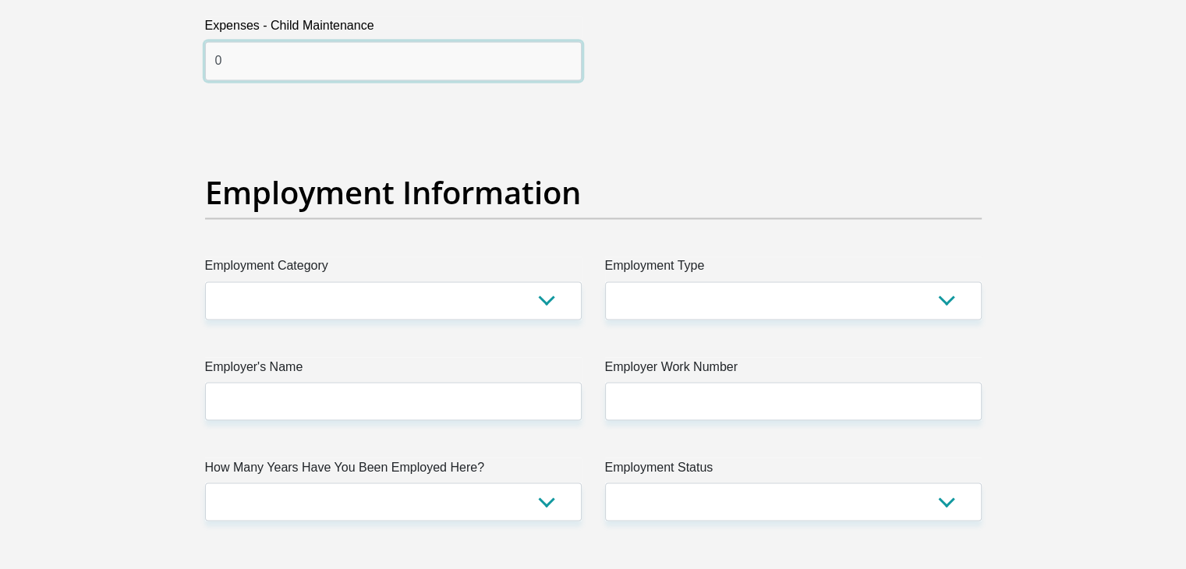
type input "0"
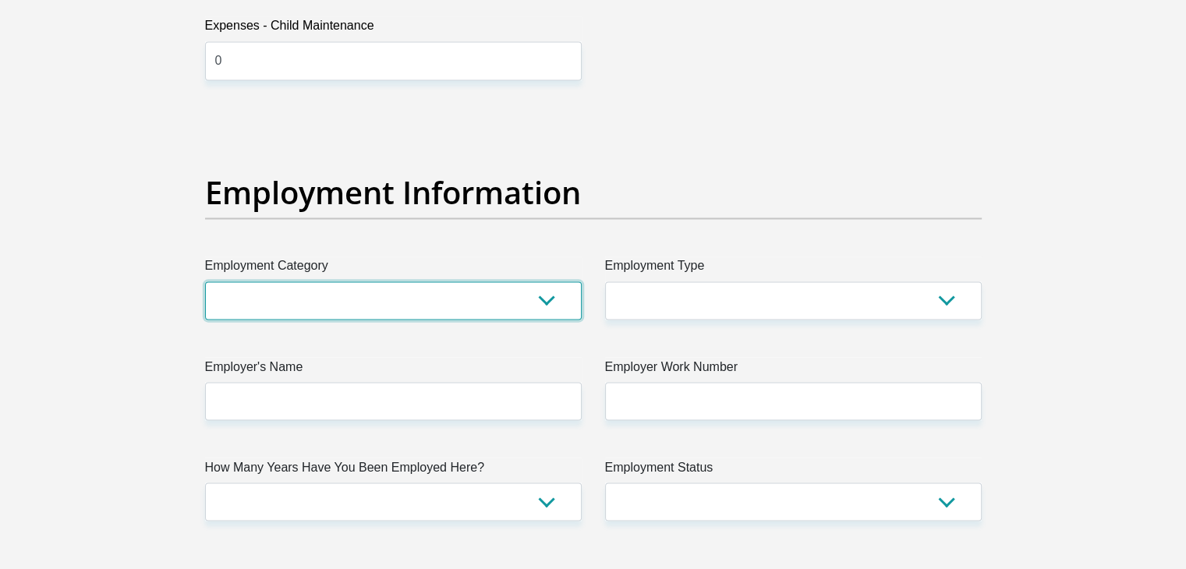
click at [502, 299] on select "AGRICULTURE ALCOHOL & TOBACCO CONSTRUCTION MATERIALS METALLURGY EQUIPMENT FOR R…" at bounding box center [393, 300] width 377 height 38
select select "25"
click at [205, 281] on select "AGRICULTURE ALCOHOL & TOBACCO CONSTRUCTION MATERIALS METALLURGY EQUIPMENT FOR R…" at bounding box center [393, 300] width 377 height 38
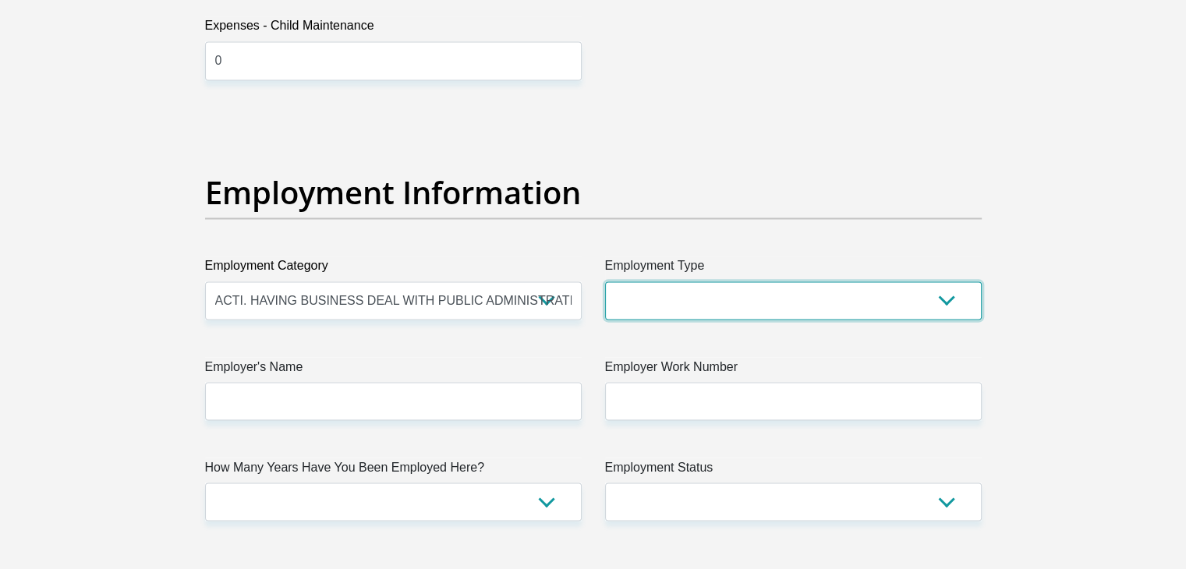
click at [767, 293] on select "College/Lecturer Craft Seller Creative Driver Executive Farmer Forces - Non Com…" at bounding box center [793, 300] width 377 height 38
select select "Office Staff/Clerk"
click at [605, 281] on select "College/Lecturer Craft Seller Creative Driver Executive Farmer Forces - Non Com…" at bounding box center [793, 300] width 377 height 38
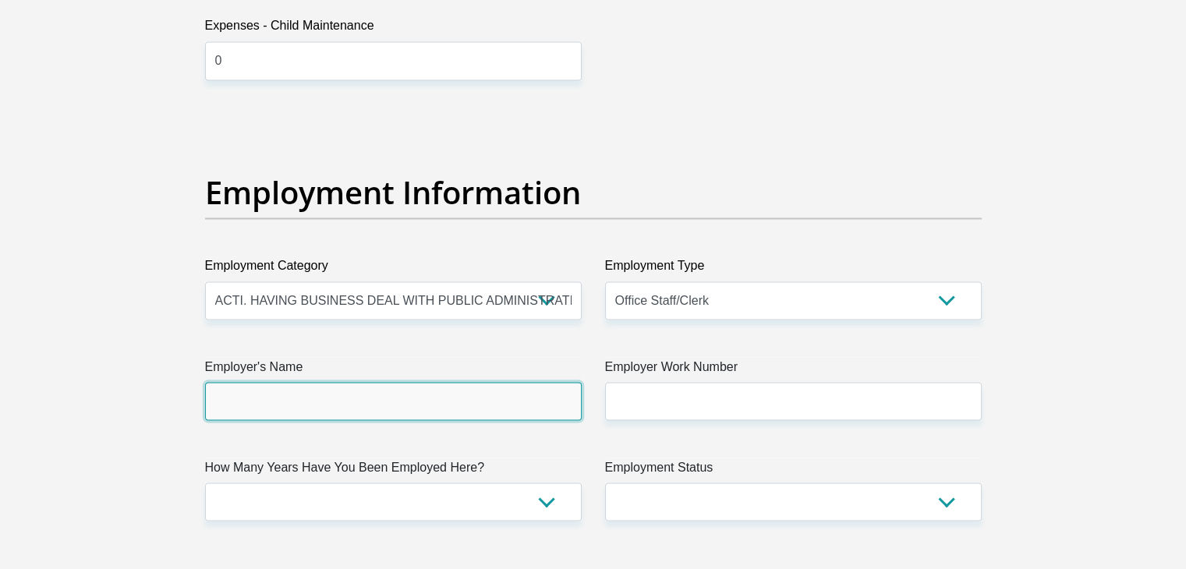
click at [280, 402] on input "Employer's Name" at bounding box center [393, 401] width 377 height 38
type input "WesternCapeLiquorAuthority"
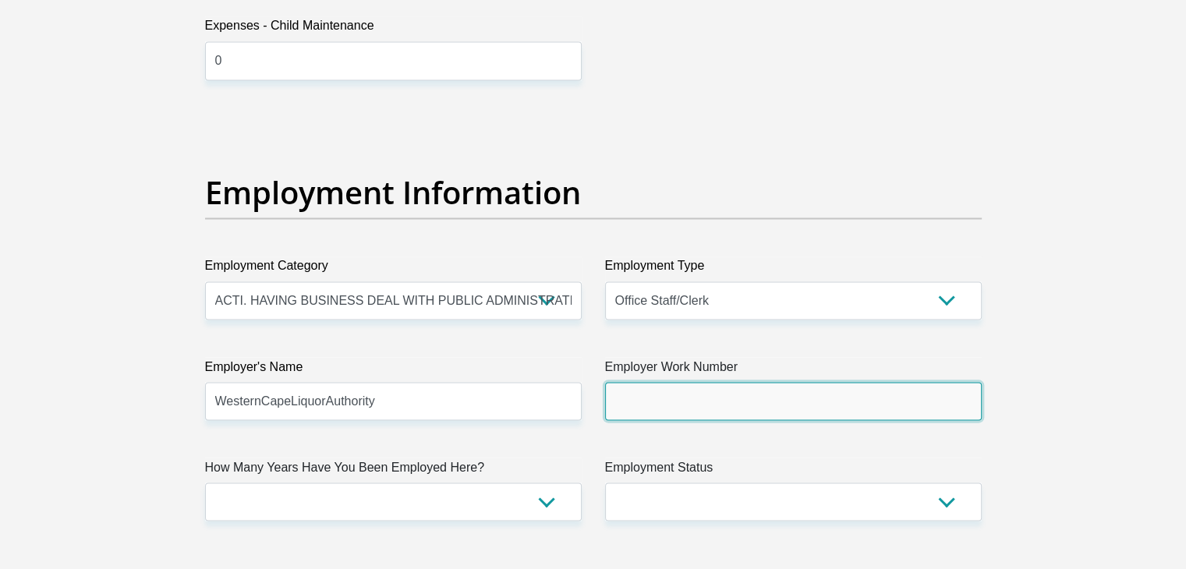
click at [647, 391] on input "Employer Work Number" at bounding box center [793, 401] width 377 height 38
type input "0212049701"
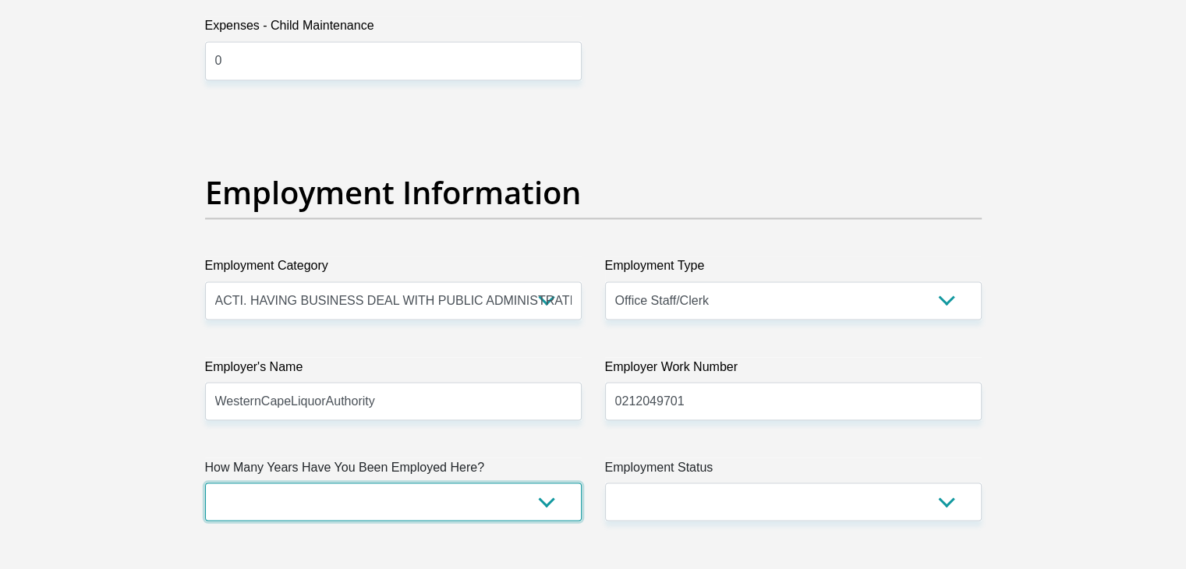
click at [307, 496] on select "less than 1 year 1-3 years 3-5 years 5+ years" at bounding box center [393, 502] width 377 height 38
select select "60"
click at [205, 483] on select "less than 1 year 1-3 years 3-5 years 5+ years" at bounding box center [393, 502] width 377 height 38
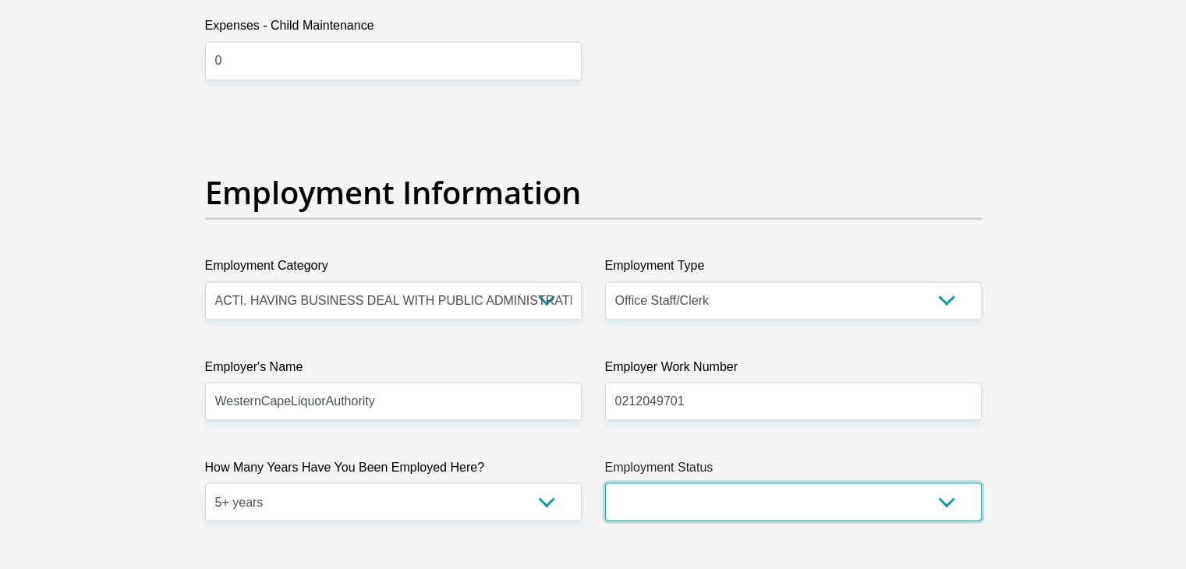
click at [954, 503] on select "Permanent/Full-time Part-time/Casual [DEMOGRAPHIC_DATA] Worker Self-Employed Ho…" at bounding box center [793, 502] width 377 height 38
select select "1"
click at [605, 483] on select "Permanent/Full-time Part-time/Casual [DEMOGRAPHIC_DATA] Worker Self-Employed Ho…" at bounding box center [793, 502] width 377 height 38
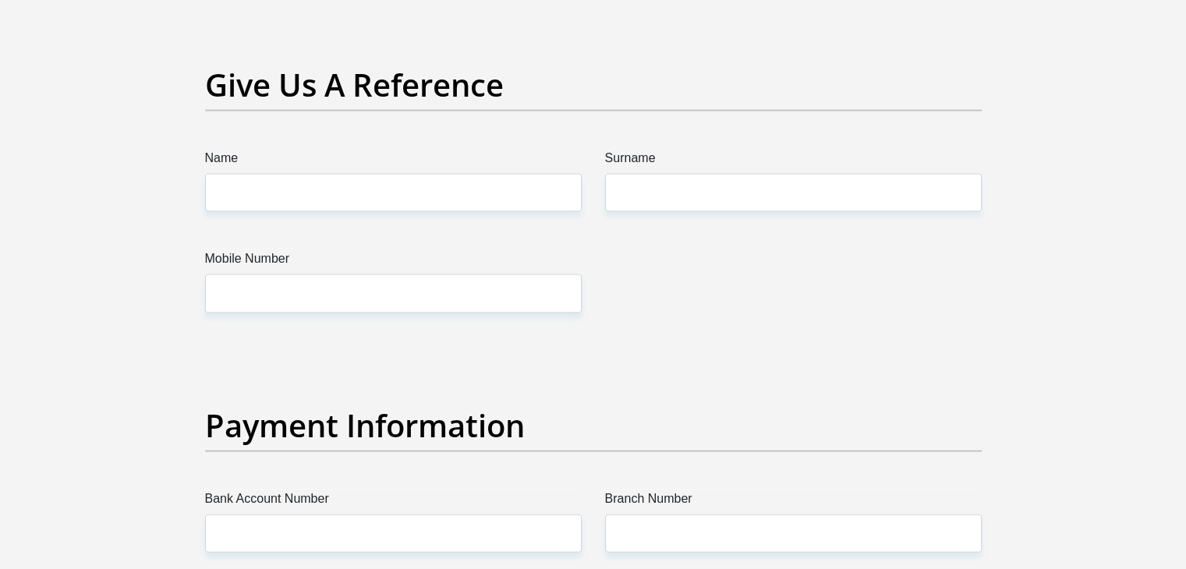
scroll to position [3212, 0]
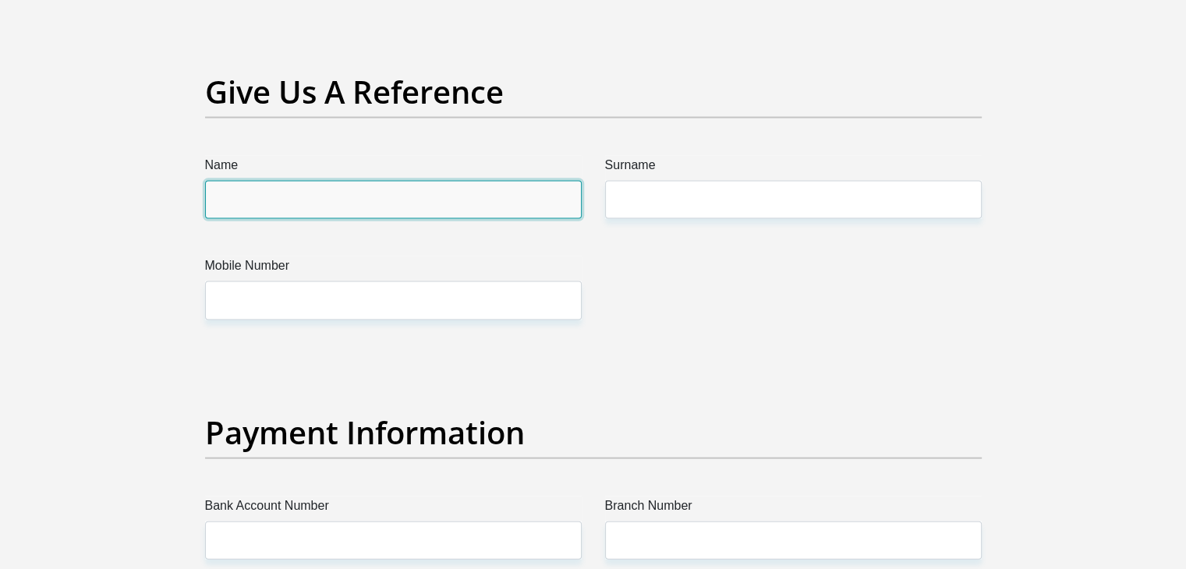
click at [559, 192] on input "Name" at bounding box center [393, 200] width 377 height 38
type input "[PERSON_NAME]"
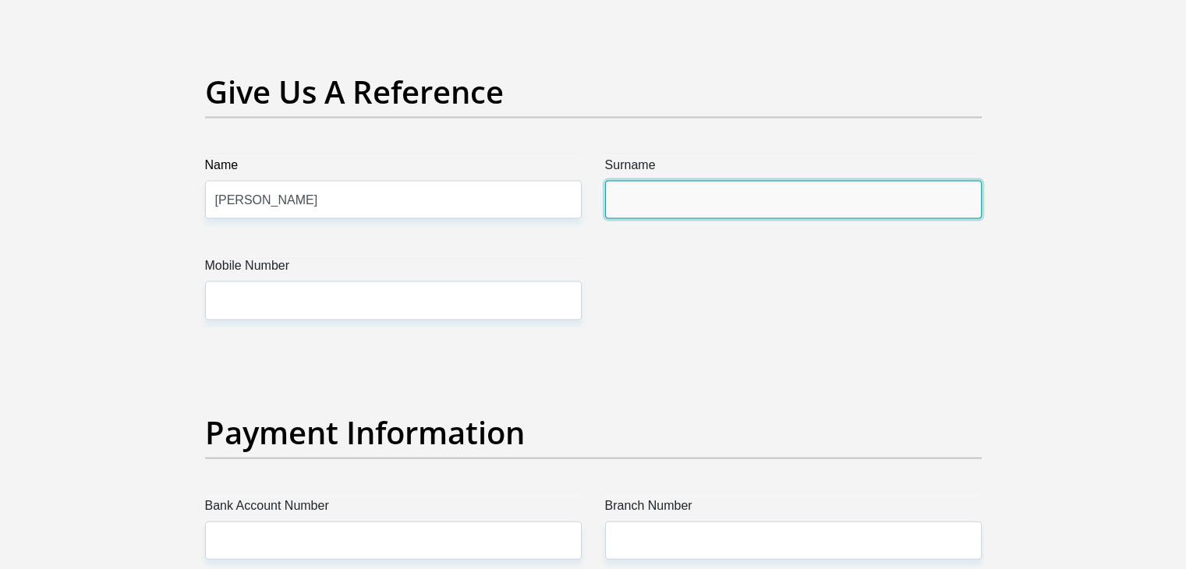
click at [656, 184] on input "Surname" at bounding box center [793, 200] width 377 height 38
type input "Khethani"
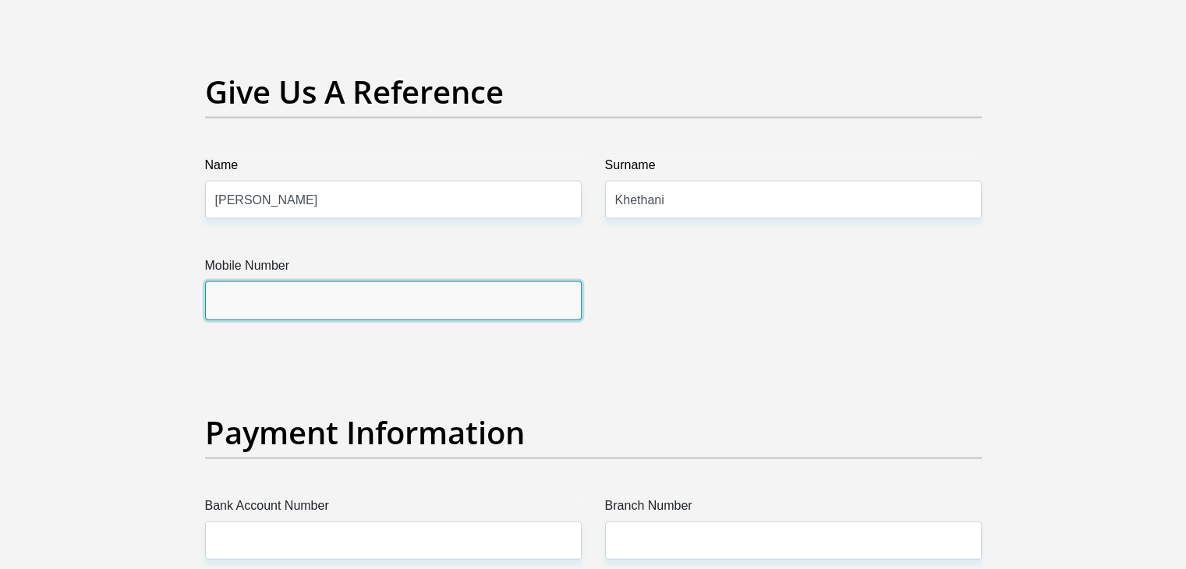
click at [418, 299] on input "Mobile Number" at bounding box center [393, 300] width 377 height 38
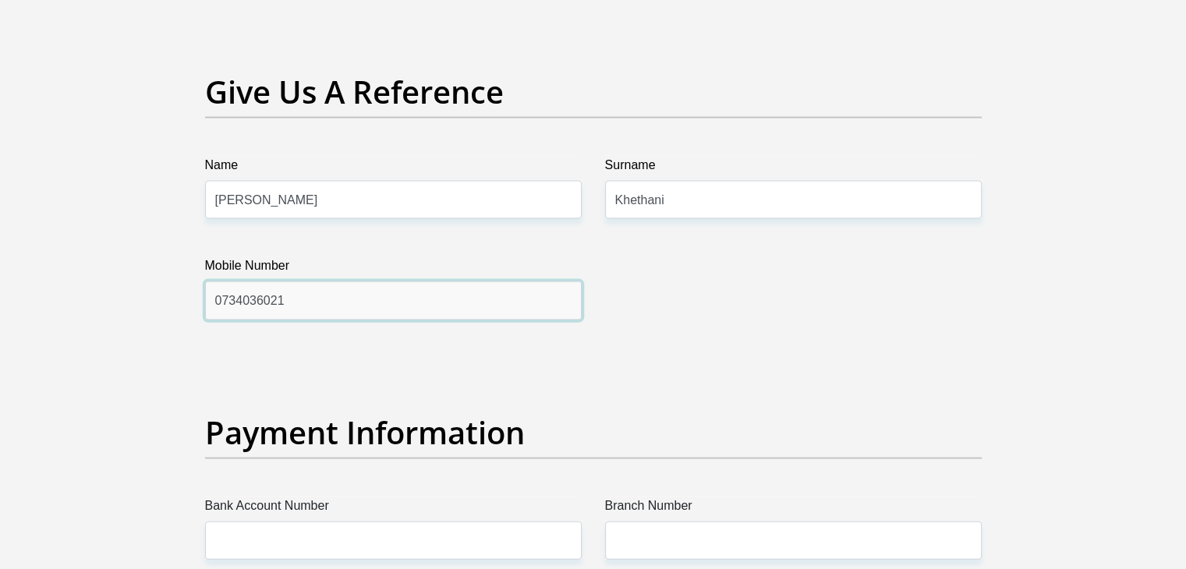
type input "0734036021"
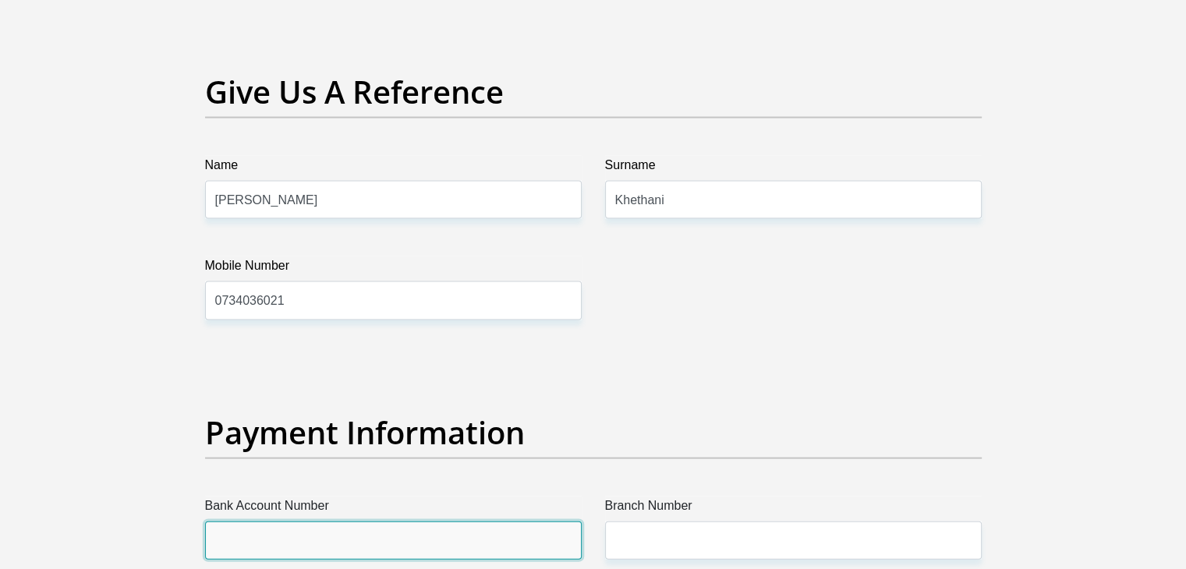
click at [380, 544] on input "Bank Account Number" at bounding box center [393, 540] width 377 height 38
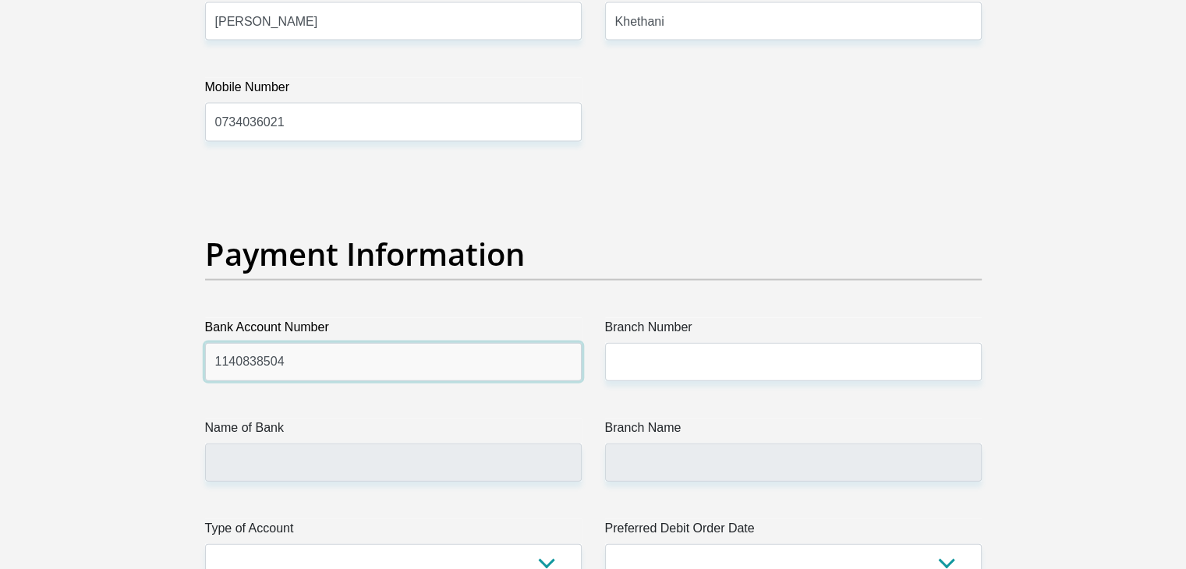
scroll to position [3399, 0]
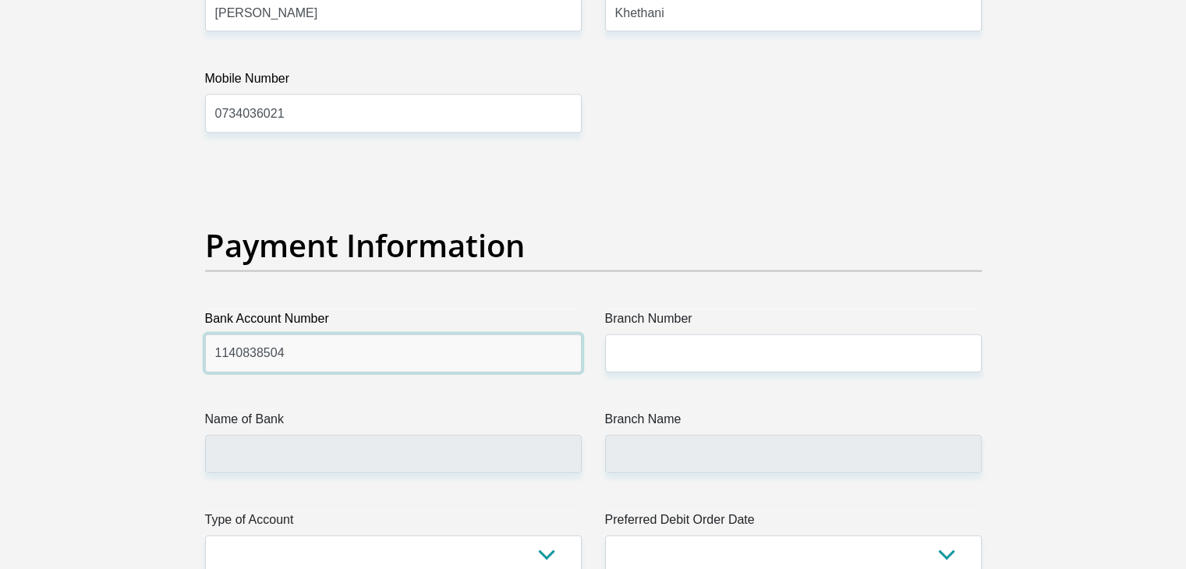
type input "1140838504"
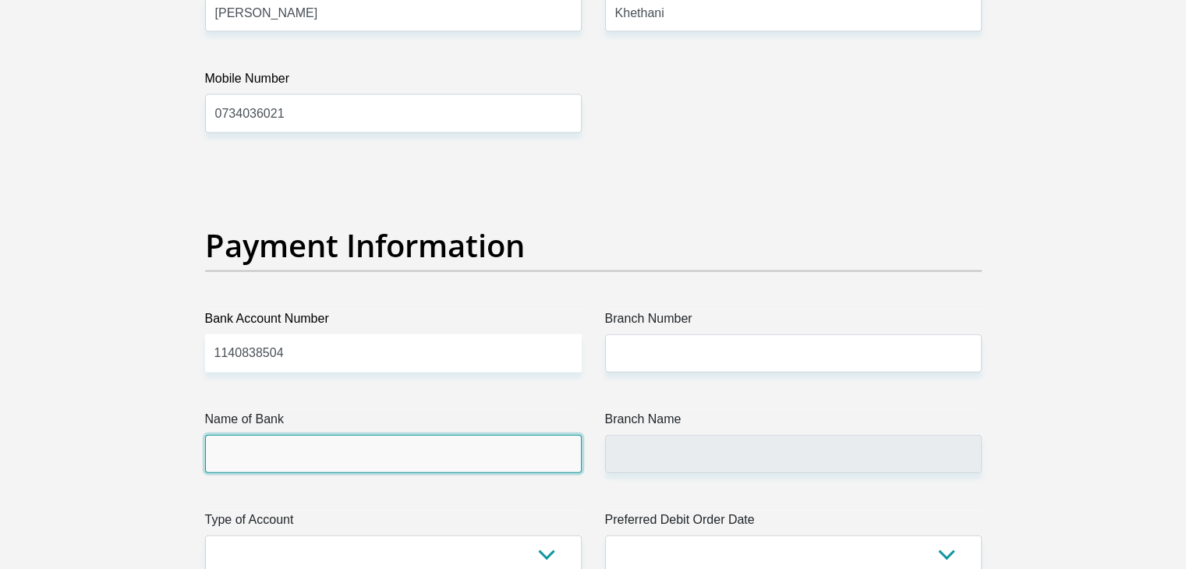
click at [532, 444] on input "Name of Bank" at bounding box center [393, 454] width 377 height 38
click at [294, 447] on input "Name of Bank" at bounding box center [393, 454] width 377 height 38
click at [272, 451] on input "Name of Bank" at bounding box center [393, 454] width 377 height 38
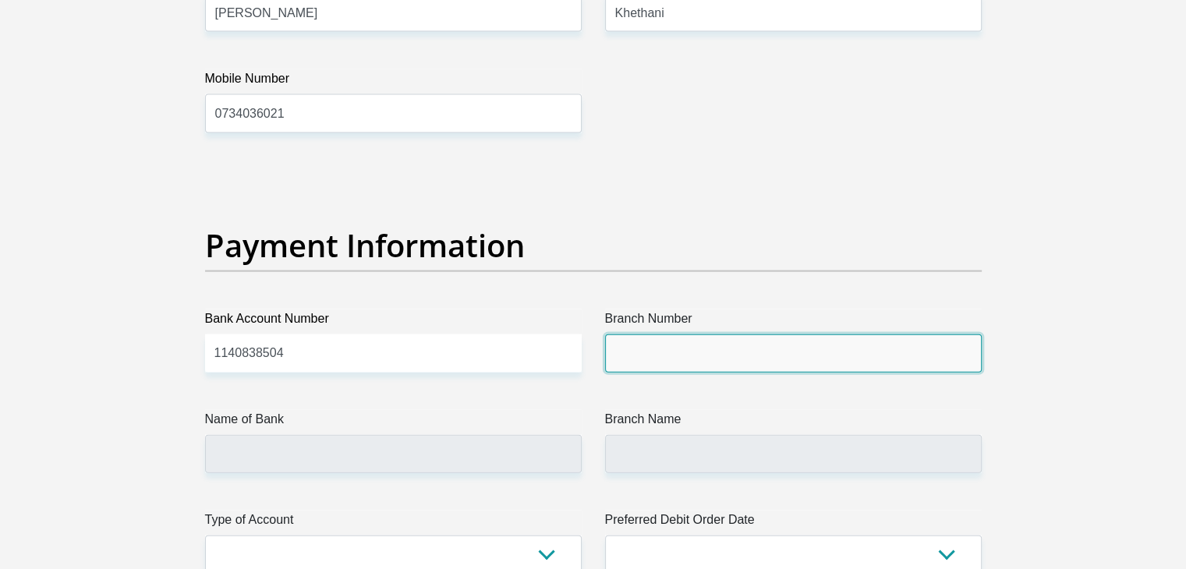
click at [628, 348] on input "Branch Number" at bounding box center [793, 353] width 377 height 38
click at [686, 342] on input "198765" at bounding box center [793, 353] width 377 height 38
type input "198765"
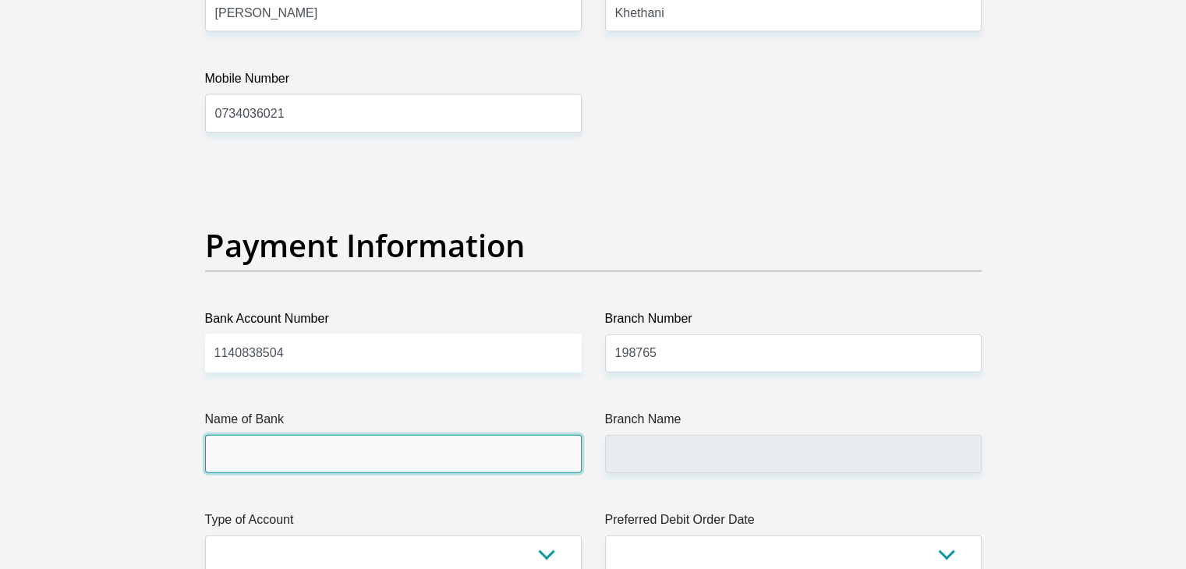
click at [536, 445] on input "Name of Bank" at bounding box center [393, 454] width 377 height 38
type input "NEDBANK"
type input "NEDBANK [GEOGRAPHIC_DATA]"
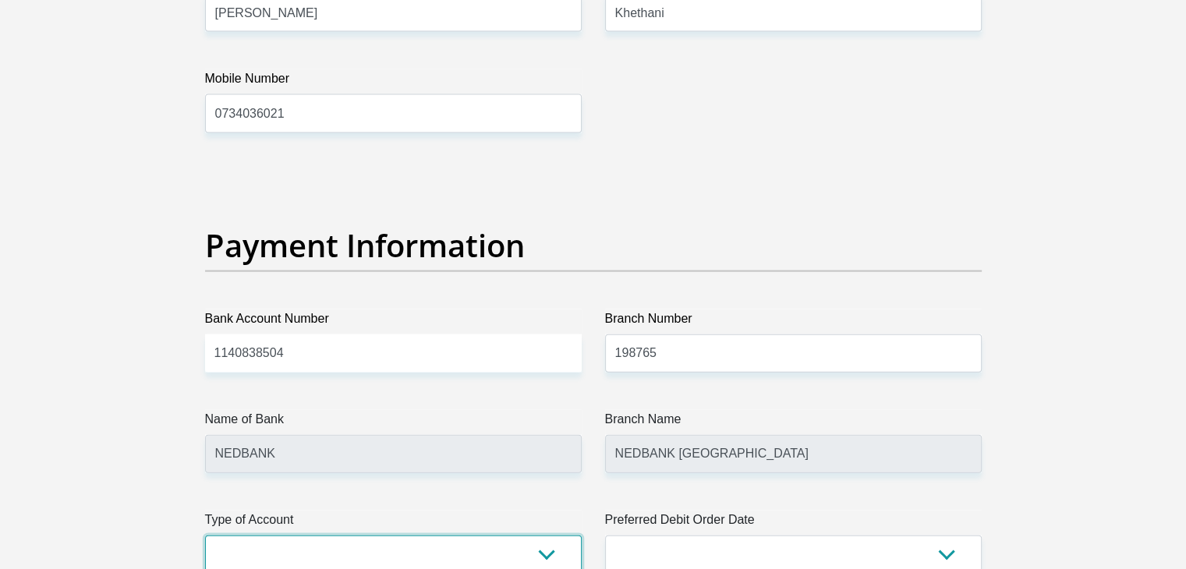
scroll to position [3402, 0]
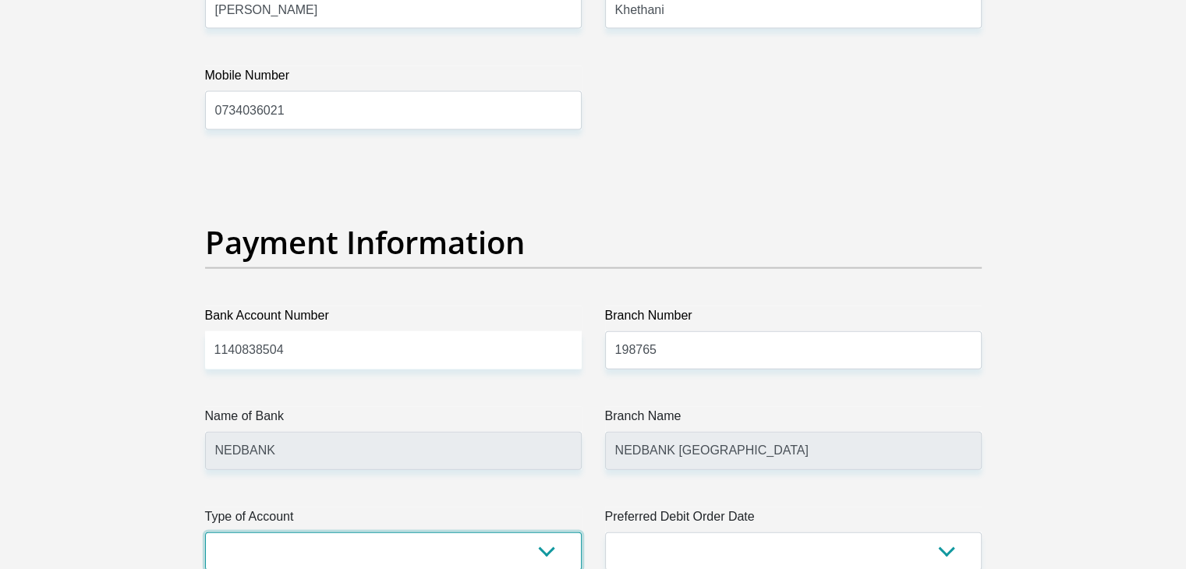
click at [540, 553] on select "Cheque Savings" at bounding box center [393, 551] width 377 height 38
select select "CUR"
click at [205, 532] on select "Cheque Savings" at bounding box center [393, 551] width 377 height 38
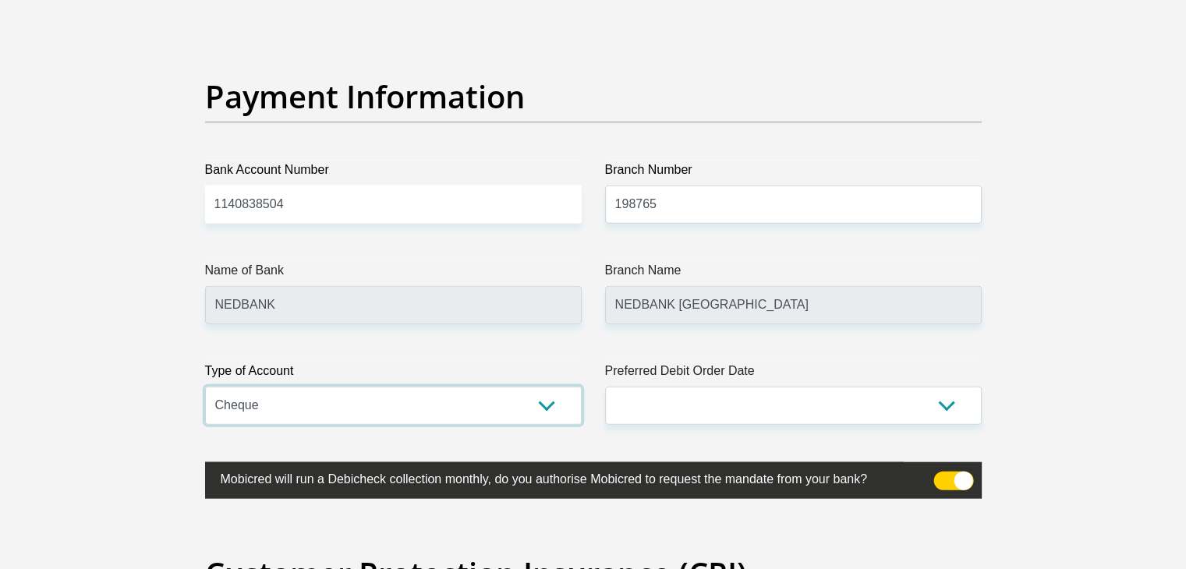
scroll to position [3558, 0]
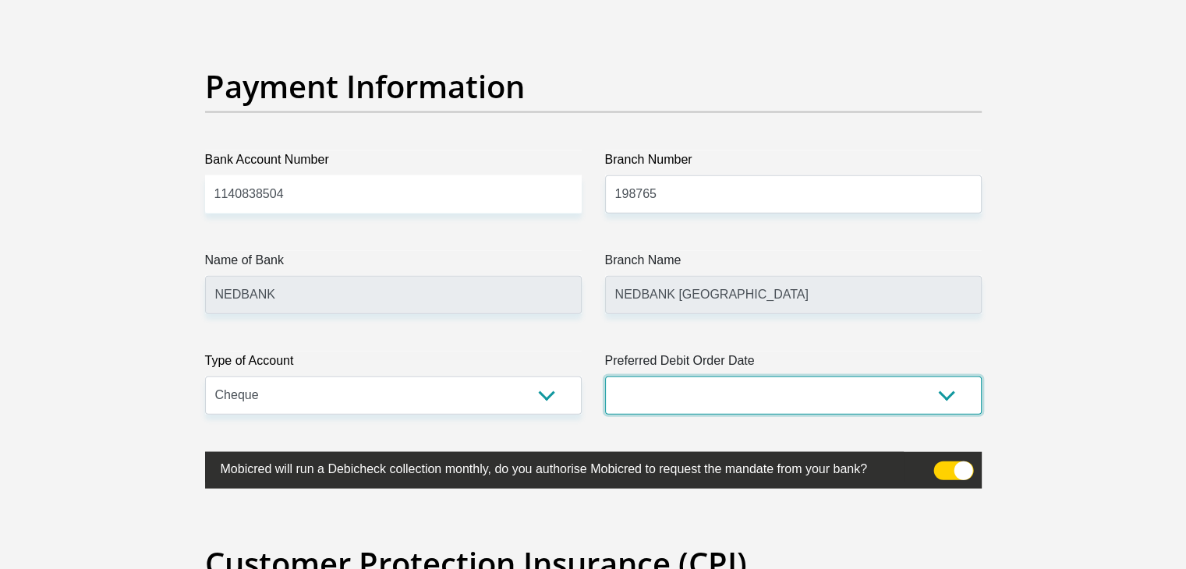
click at [946, 396] on select "1st 2nd 3rd 4th 5th 7th 18th 19th 20th 21st 22nd 23rd 24th 25th 26th 27th 28th …" at bounding box center [793, 396] width 377 height 38
select select "27"
click at [605, 377] on select "1st 2nd 3rd 4th 5th 7th 18th 19th 20th 21st 22nd 23rd 24th 25th 26th 27th 28th …" at bounding box center [793, 396] width 377 height 38
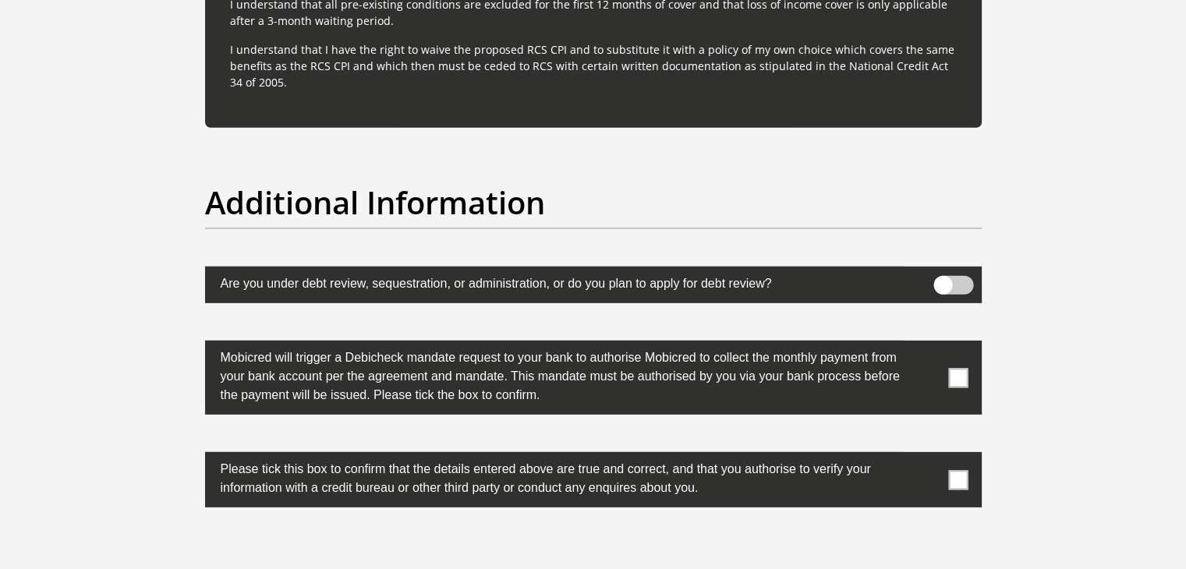
scroll to position [4743, 0]
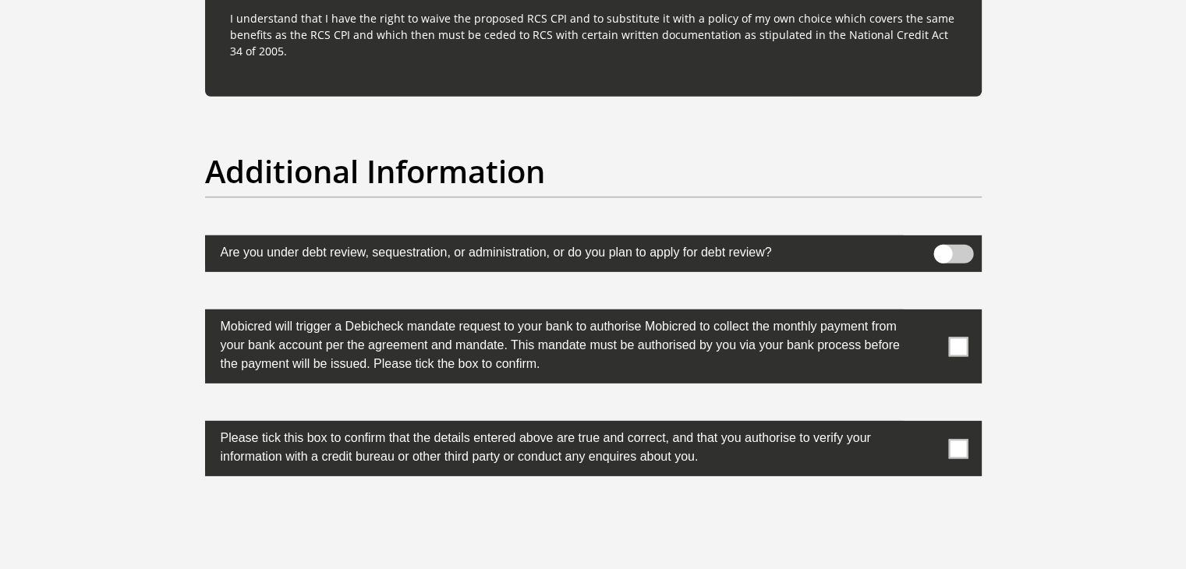
click at [960, 250] on span at bounding box center [953, 254] width 40 height 19
click at [942, 249] on input "checkbox" at bounding box center [942, 249] width 0 height 0
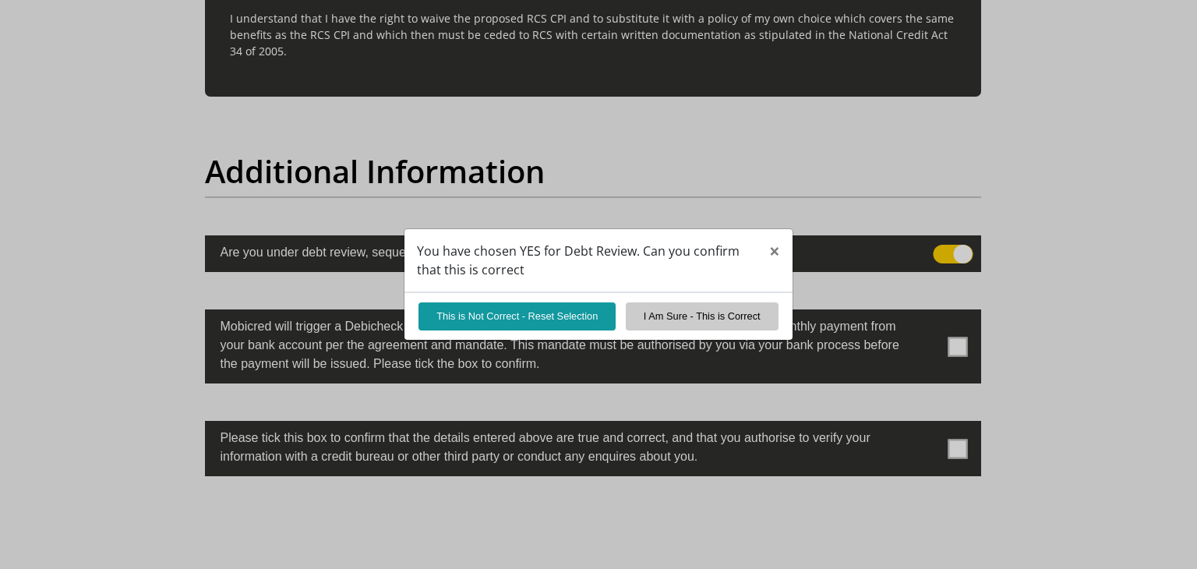
click at [943, 250] on div "You have chosen YES for Debt Review. Can you confirm that this is correct × Thi…" at bounding box center [598, 284] width 1197 height 569
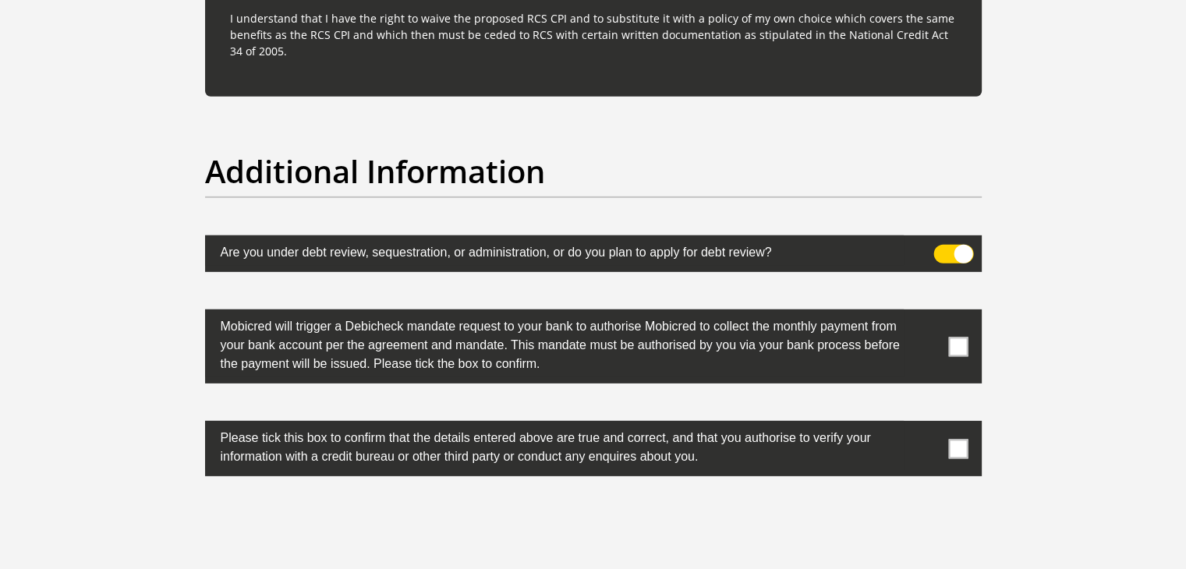
click at [933, 250] on span at bounding box center [953, 254] width 40 height 19
click at [942, 249] on input "checkbox" at bounding box center [942, 249] width 0 height 0
click at [953, 344] on span at bounding box center [957, 346] width 19 height 19
click at [927, 313] on input "checkbox" at bounding box center [927, 313] width 0 height 0
click at [963, 439] on span at bounding box center [957, 448] width 19 height 19
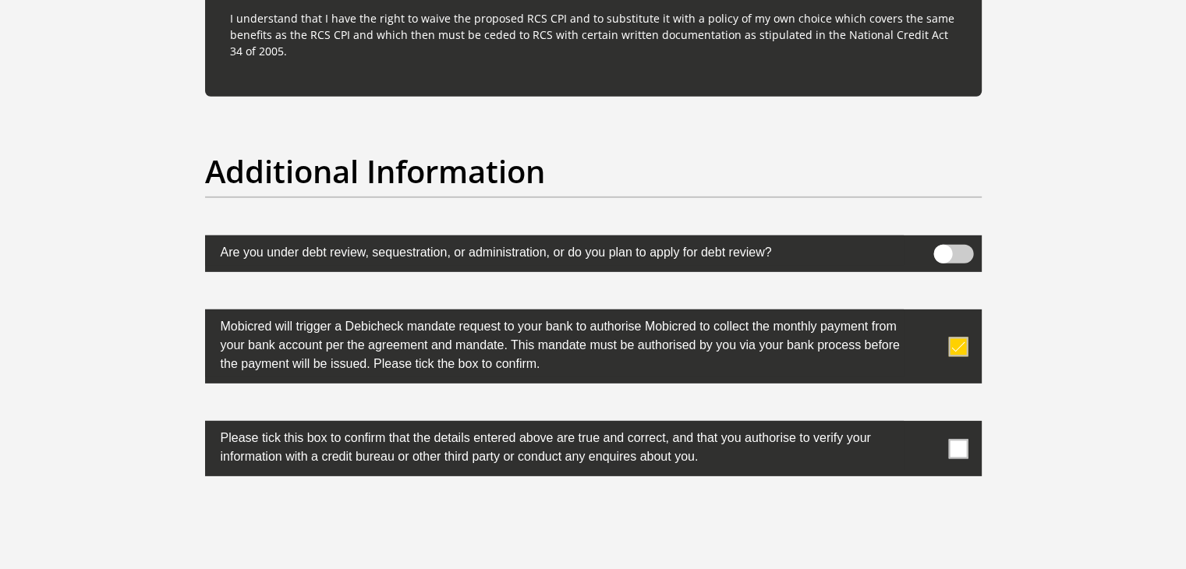
click at [927, 425] on input "checkbox" at bounding box center [927, 425] width 0 height 0
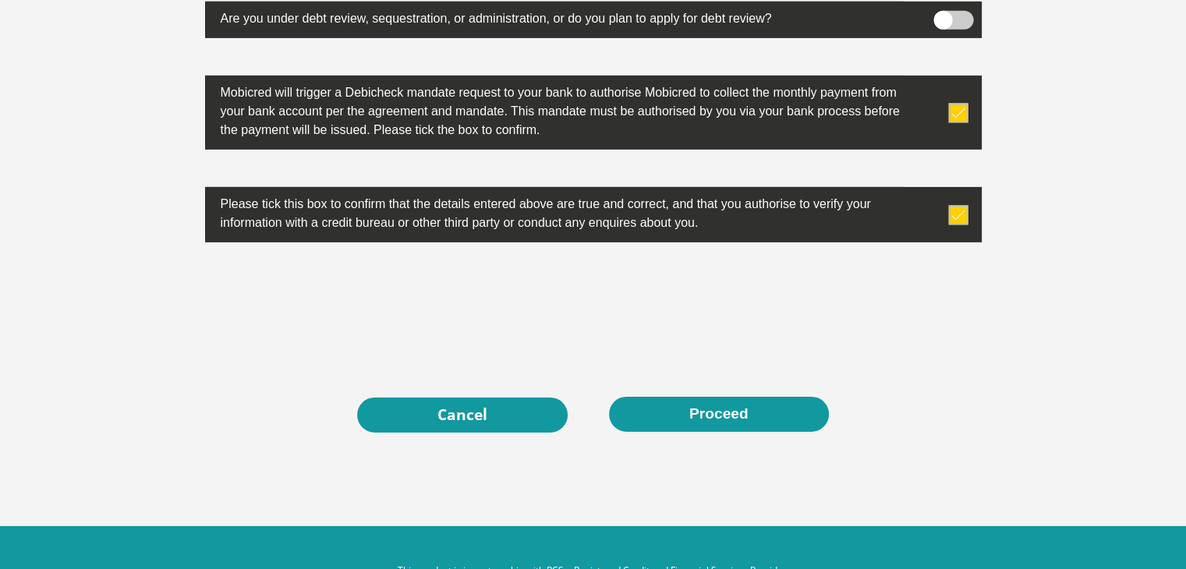
scroll to position [4983, 0]
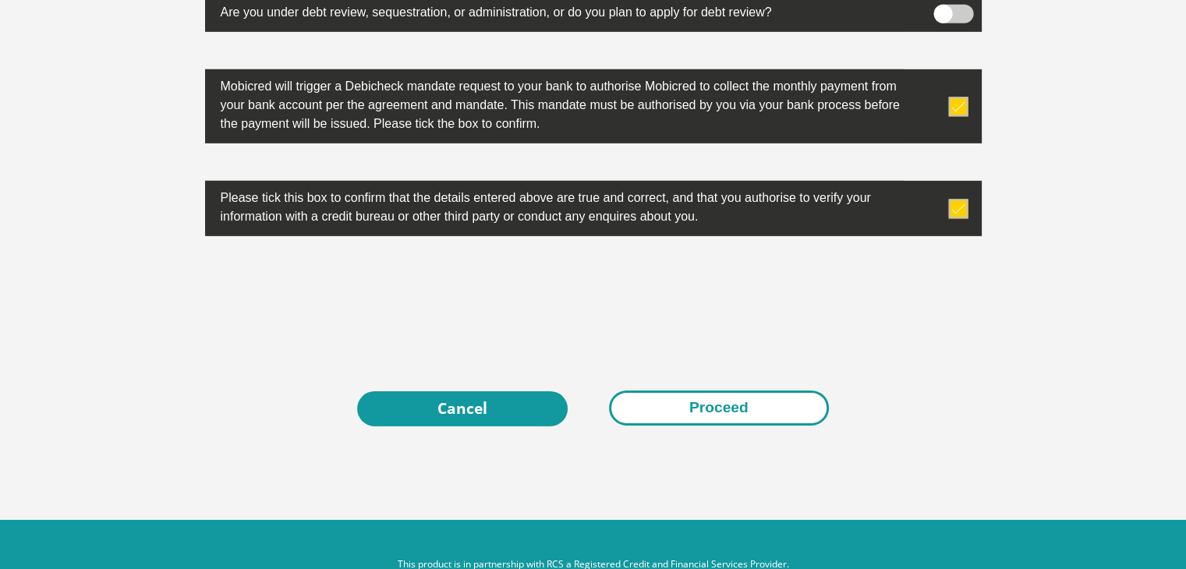
click at [744, 397] on button "Proceed" at bounding box center [719, 408] width 220 height 35
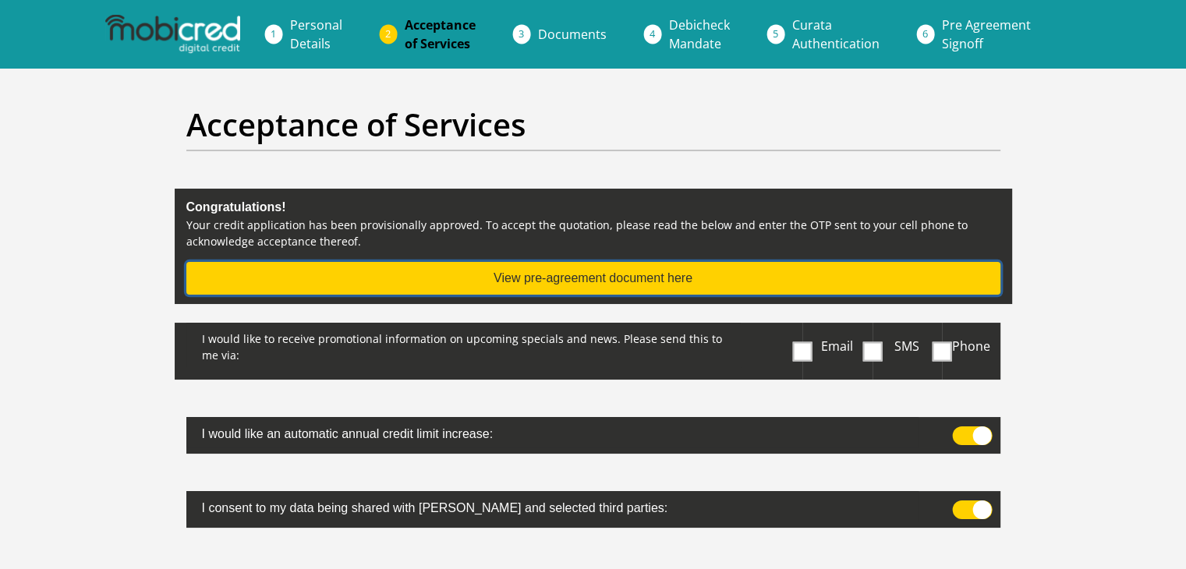
click at [631, 278] on button "View pre-agreement document here" at bounding box center [593, 278] width 814 height 33
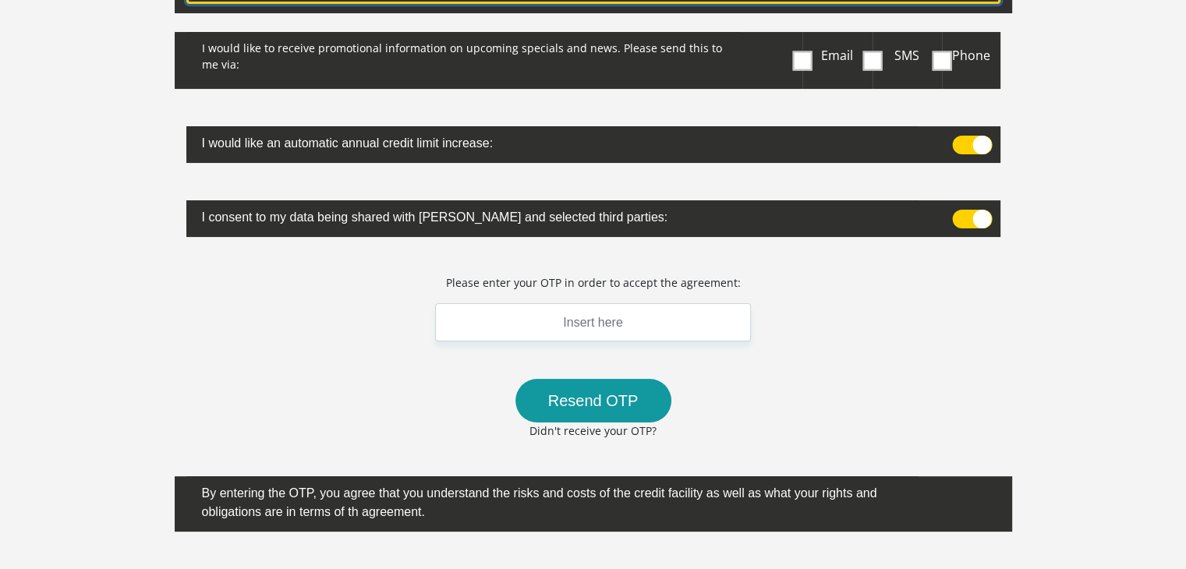
scroll to position [218, 0]
